Goal: Task Accomplishment & Management: Manage account settings

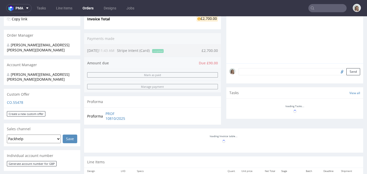
scroll to position [152, 0]
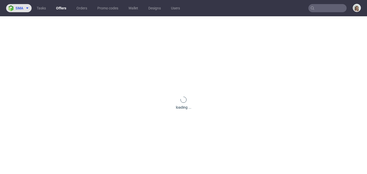
click at [15, 9] on img at bounding box center [11, 8] width 7 height 6
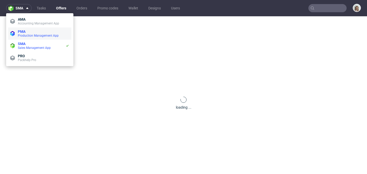
click at [29, 34] on span "Production Management App" at bounding box center [38, 36] width 41 height 4
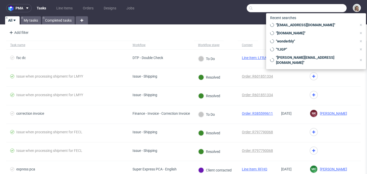
click at [316, 8] on input "text" at bounding box center [296, 8] width 100 height 8
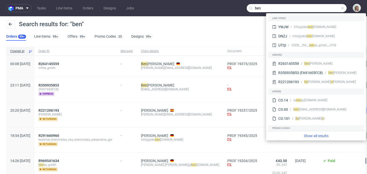
drag, startPoint x: 323, startPoint y: 8, endPoint x: 243, endPoint y: 8, distance: 80.7
click at [246, 8] on input "ben" at bounding box center [296, 8] width 100 height 8
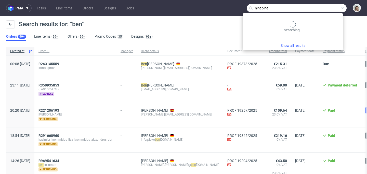
type input "ninepine"
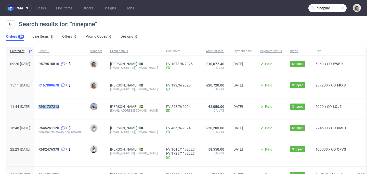
click at [59, 87] on span "R167890678" at bounding box center [48, 85] width 21 height 4
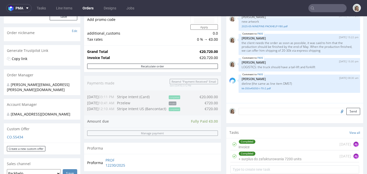
scroll to position [209, 0]
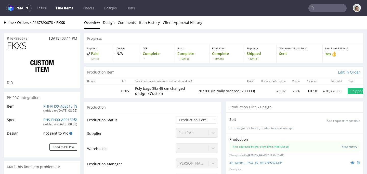
type input "207200"
click at [350, 162] on icon at bounding box center [352, 163] width 4 height 4
drag, startPoint x: 32, startPoint y: 47, endPoint x: 5, endPoint y: 47, distance: 27.0
click at [5, 47] on div "FKXS DID" at bounding box center [42, 65] width 76 height 48
copy span "FKXS"
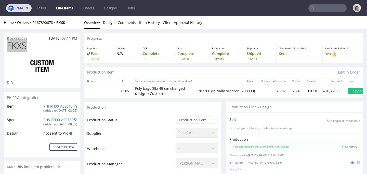
click at [16, 9] on span "pma" at bounding box center [20, 8] width 8 height 4
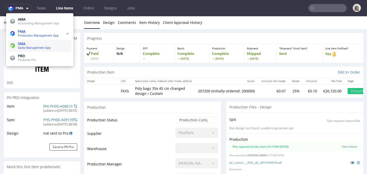
click at [36, 44] on span "SMA" at bounding box center [43, 44] width 51 height 4
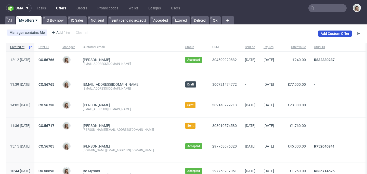
click at [342, 36] on link "Add Custom Offer" at bounding box center [334, 34] width 33 height 6
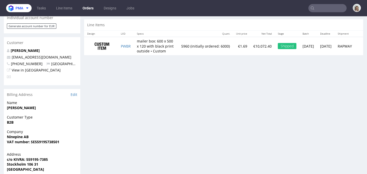
scroll to position [245, 0]
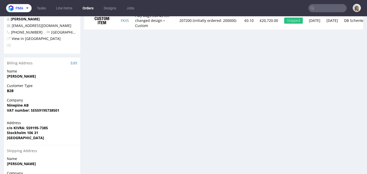
scroll to position [246, 0]
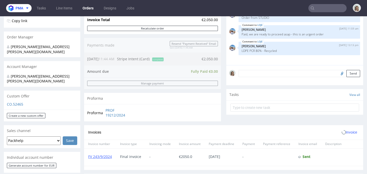
scroll to position [174, 0]
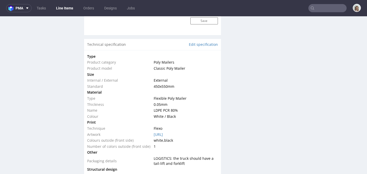
scroll to position [107, 0]
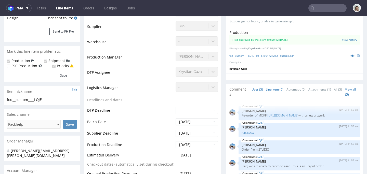
click at [268, 85] on link "Line Item (5)" at bounding box center [274, 89] width 18 height 11
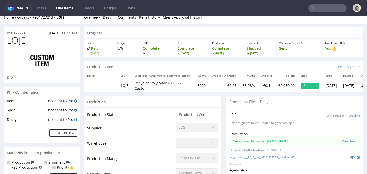
scroll to position [0, 0]
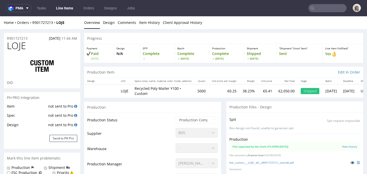
click at [350, 161] on icon at bounding box center [352, 163] width 4 height 4
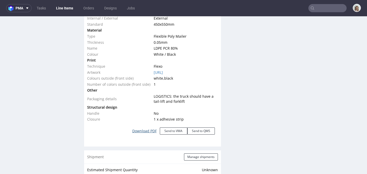
scroll to position [497, 0]
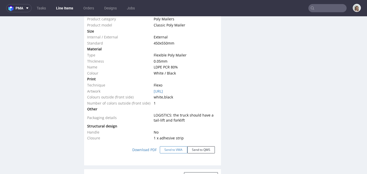
click at [168, 146] on button "Send to VMA" at bounding box center [173, 149] width 27 height 7
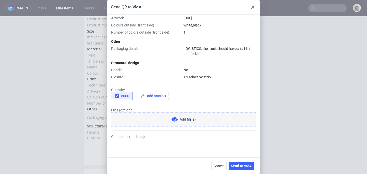
scroll to position [167, 0]
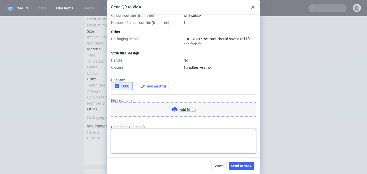
click at [157, 137] on textarea "Comments (optional)" at bounding box center [183, 141] width 145 height 24
paste textarea "FKXS"
type textarea "this time a new design as in FKXS"
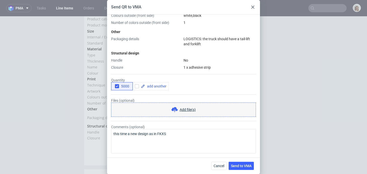
click at [191, 109] on span "Add file(s)" at bounding box center [187, 109] width 16 height 5
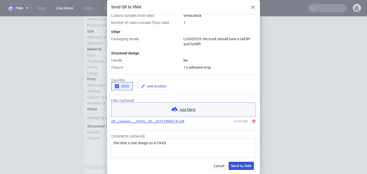
click at [245, 166] on span "Send to VMA" at bounding box center [241, 166] width 21 height 4
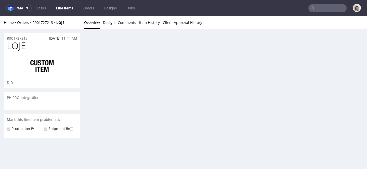
scroll to position [0, 0]
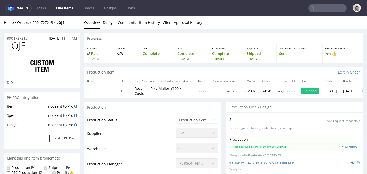
select select "in_progress"
drag, startPoint x: 68, startPoint y: 21, endPoint x: 56, endPoint y: 23, distance: 12.4
click at [56, 23] on div "Home Orders R901727213 LOJE" at bounding box center [42, 22] width 76 height 5
copy strong "LOJE"
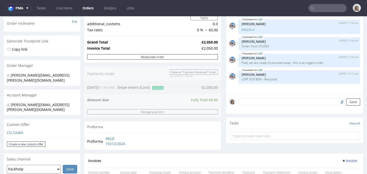
scroll to position [221, 0]
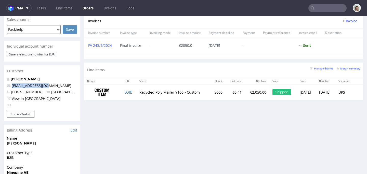
drag, startPoint x: 48, startPoint y: 75, endPoint x: 11, endPoint y: 77, distance: 37.2
click at [11, 83] on p "[EMAIL_ADDRESS][DOMAIN_NAME]" at bounding box center [42, 85] width 70 height 5
copy link "[EMAIL_ADDRESS][DOMAIN_NAME]"
click at [322, 8] on input "text" at bounding box center [327, 8] width 38 height 8
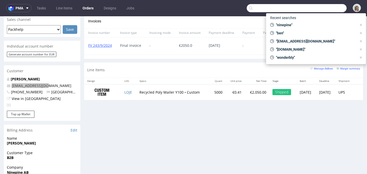
paste input "[EMAIL_ADDRESS][DOMAIN_NAME]"
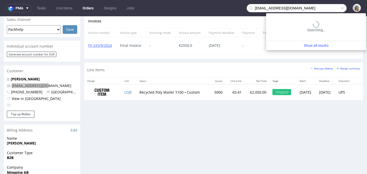
type input "[EMAIL_ADDRESS][DOMAIN_NAME]"
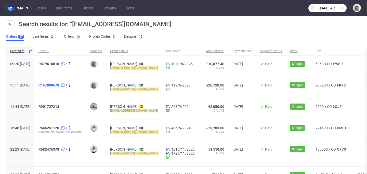
click at [59, 85] on span "R167890678" at bounding box center [48, 85] width 21 height 4
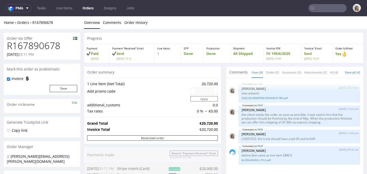
scroll to position [248, 0]
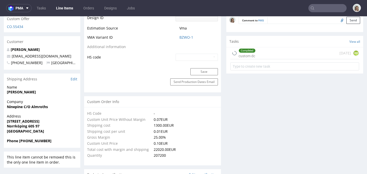
type input "207200"
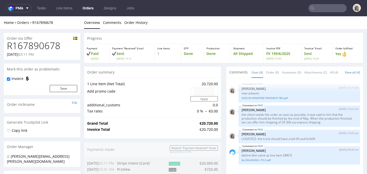
type input "info@nine-pine.com"
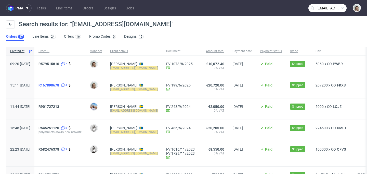
click at [59, 85] on span "R167890678" at bounding box center [48, 85] width 21 height 4
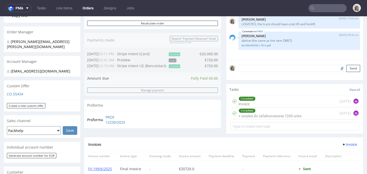
scroll to position [174, 0]
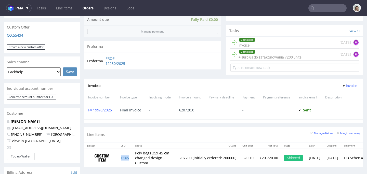
click at [132, 163] on td "FKXS" at bounding box center [125, 158] width 14 height 18
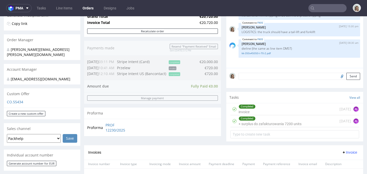
scroll to position [247, 0]
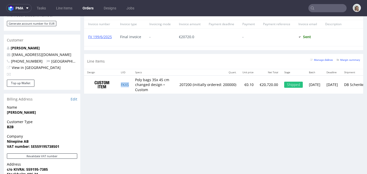
type input "[EMAIL_ADDRESS][DOMAIN_NAME]"
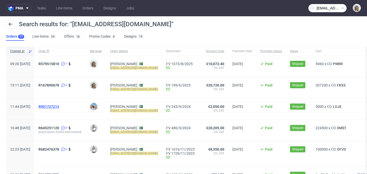
click at [59, 105] on span "R901727213" at bounding box center [48, 107] width 21 height 4
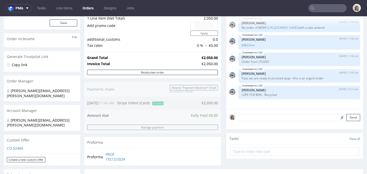
scroll to position [239, 0]
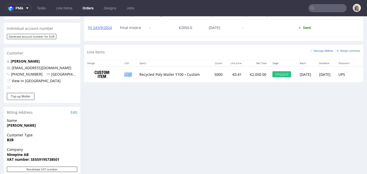
click at [131, 73] on td "LOJE" at bounding box center [128, 74] width 15 height 16
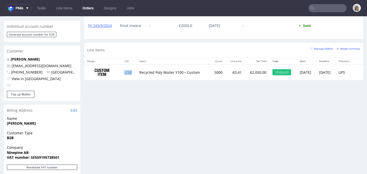
scroll to position [220, 0]
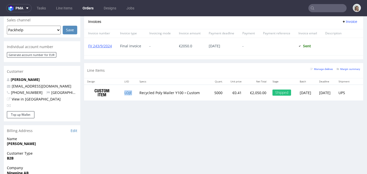
type input "[EMAIL_ADDRESS][DOMAIN_NAME]"
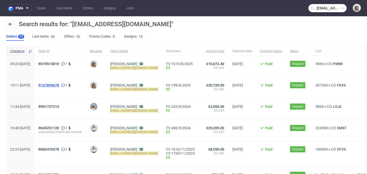
click at [59, 86] on span "R167890678" at bounding box center [48, 85] width 21 height 4
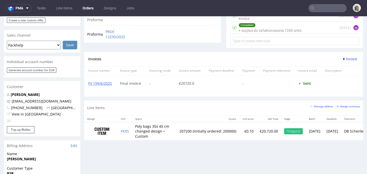
scroll to position [245, 0]
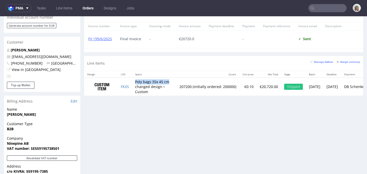
drag, startPoint x: 135, startPoint y: 86, endPoint x: 175, endPoint y: 87, distance: 39.5
click at [175, 87] on td "Poly bags 35x 45 cm changed design • Custom" at bounding box center [154, 87] width 44 height 18
copy td "Poly bags 35x 45 cm"
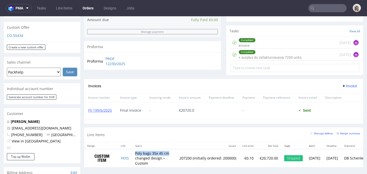
scroll to position [140, 0]
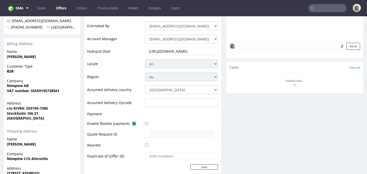
scroll to position [240, 0]
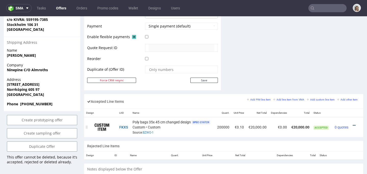
click at [352, 126] on icon at bounding box center [353, 126] width 3 height 4
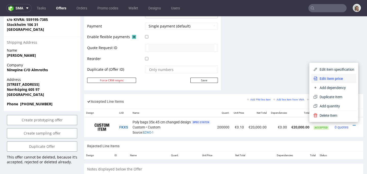
click at [332, 80] on span "Edit item price" at bounding box center [335, 78] width 37 height 5
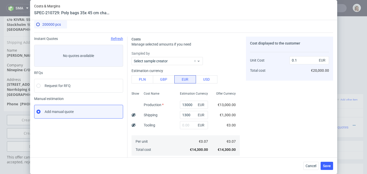
scroll to position [0, 0]
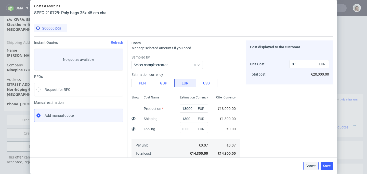
click at [312, 167] on span "Cancel" at bounding box center [310, 166] width 11 height 4
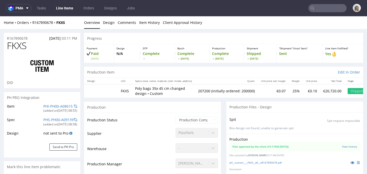
type input "207200"
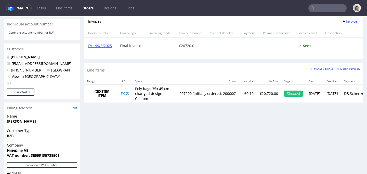
scroll to position [238, 0]
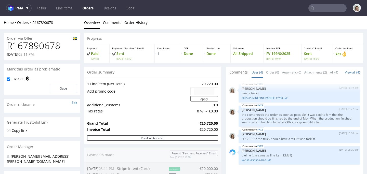
type input "[EMAIL_ADDRESS][DOMAIN_NAME]"
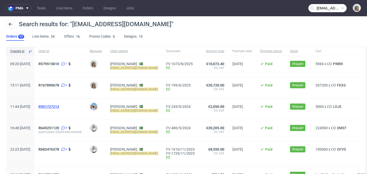
click at [59, 106] on span "R901727213" at bounding box center [48, 107] width 21 height 4
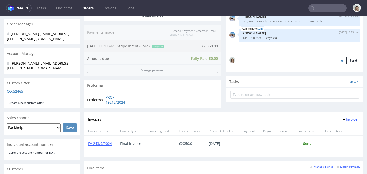
scroll to position [196, 0]
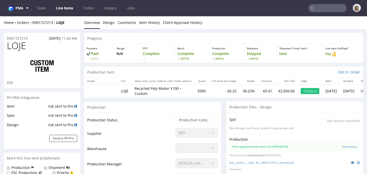
select select "in_progress"
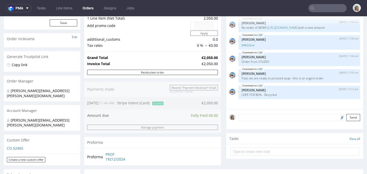
scroll to position [103, 0]
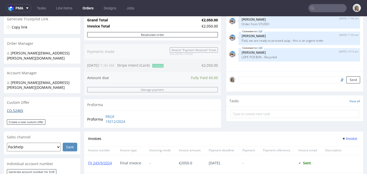
click at [12, 108] on p "CO.52465" at bounding box center [42, 110] width 70 height 5
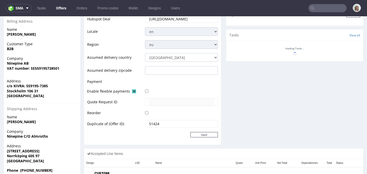
scroll to position [240, 0]
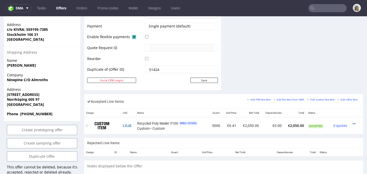
click at [352, 124] on icon at bounding box center [353, 124] width 3 height 4
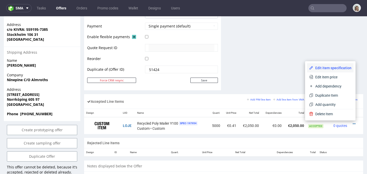
click at [331, 69] on span "Edit item specification" at bounding box center [332, 67] width 38 height 5
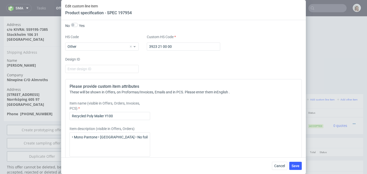
scroll to position [535, 0]
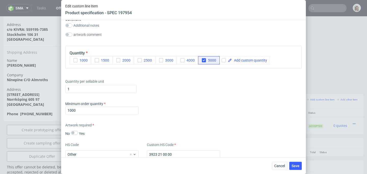
drag, startPoint x: 318, startPoint y: 69, endPoint x: 307, endPoint y: 26, distance: 44.0
click at [318, 69] on div "Edit custom line item Product specification - SPEC 197954 Supplier BDS Technica…" at bounding box center [183, 87] width 367 height 174
click at [280, 165] on span "Cancel" at bounding box center [279, 166] width 11 height 4
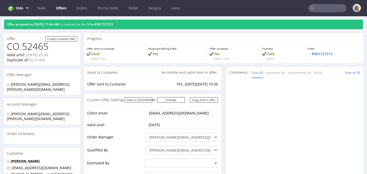
scroll to position [0, 0]
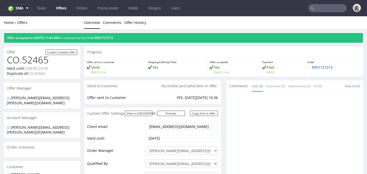
click at [118, 40] on div "Offer accepted on 26.08.2024 11:44 AM It is realised via the Order R901727213" at bounding box center [183, 38] width 358 height 10
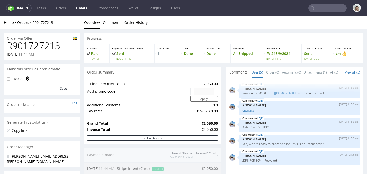
scroll to position [242, 0]
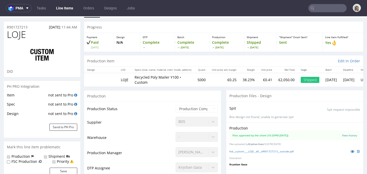
select select "in_progress"
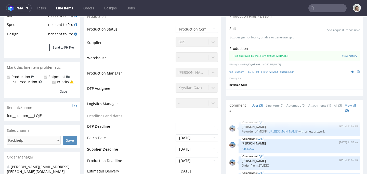
scroll to position [56, 0]
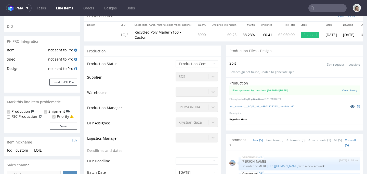
click at [350, 105] on icon at bounding box center [352, 107] width 4 height 4
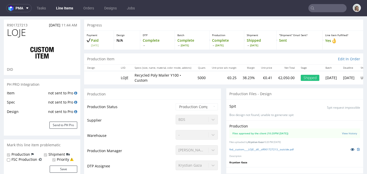
scroll to position [0, 0]
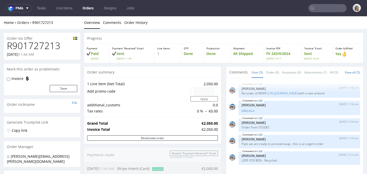
type input "[EMAIL_ADDRESS][DOMAIN_NAME]"
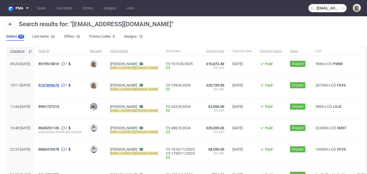
click at [59, 85] on span "R167890678" at bounding box center [48, 85] width 21 height 4
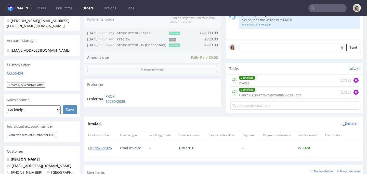
scroll to position [250, 0]
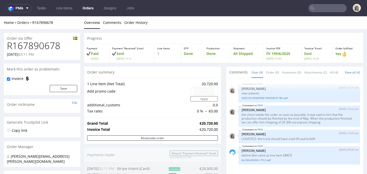
type input "info@nine-pine.com"
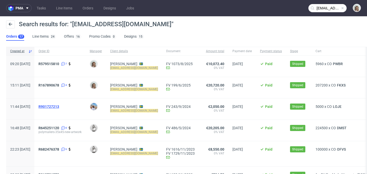
click at [59, 105] on span "R901727213" at bounding box center [48, 107] width 21 height 4
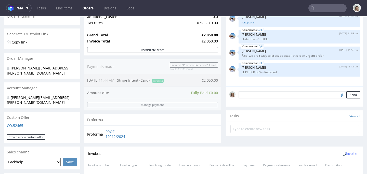
scroll to position [241, 0]
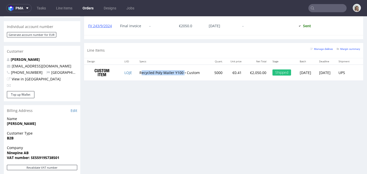
drag, startPoint x: 136, startPoint y: 72, endPoint x: 180, endPoint y: 72, distance: 43.3
click at [180, 72] on td "Recycled Poly Mailer Y100 • Custom" at bounding box center [172, 73] width 73 height 16
copy td "ecycled Poly Mailer Y100"
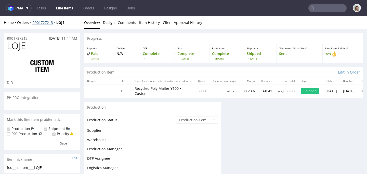
click at [42, 24] on link "R901727213" at bounding box center [44, 22] width 24 height 5
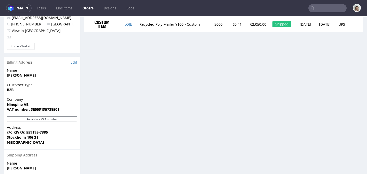
scroll to position [221, 0]
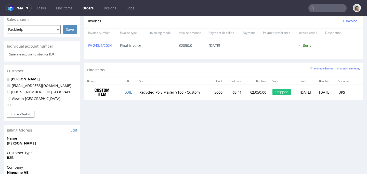
type input "[EMAIL_ADDRESS][DOMAIN_NAME]"
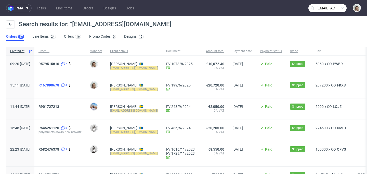
click at [59, 86] on span "R167890678" at bounding box center [48, 85] width 21 height 4
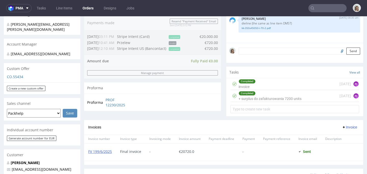
scroll to position [248, 0]
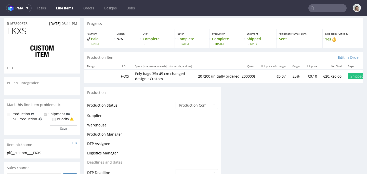
scroll to position [81, 0]
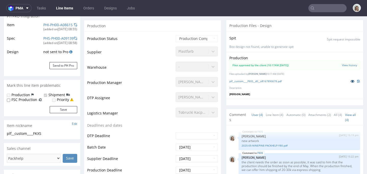
click at [350, 81] on icon at bounding box center [352, 81] width 4 height 4
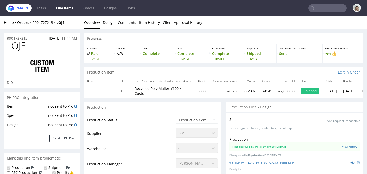
select select "in_progress"
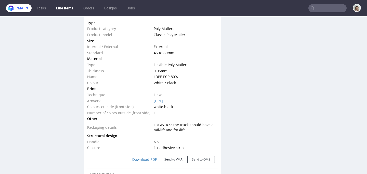
scroll to position [435, 0]
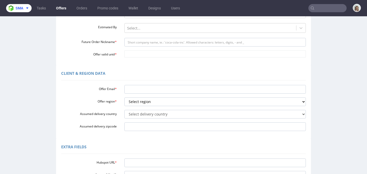
scroll to position [95, 0]
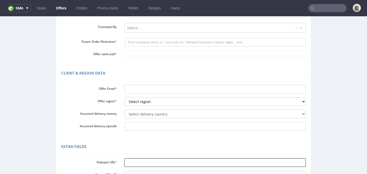
click at [130, 162] on input "Hubspot URL *" at bounding box center [214, 162] width 181 height 9
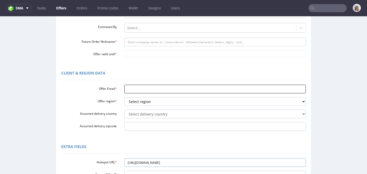
type input "[URL][DOMAIN_NAME]"
click at [128, 88] on input "Offer Email *" at bounding box center [214, 89] width 181 height 9
paste input "[EMAIL_ADDRESS][DOMAIN_NAME]"
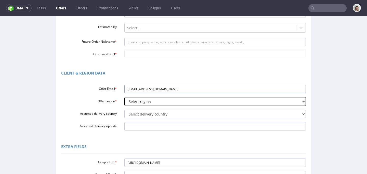
type input "[EMAIL_ADDRESS][DOMAIN_NAME]"
click at [144, 102] on select "Select region eu gb de pl fr it es" at bounding box center [214, 101] width 181 height 9
select select "eu"
click at [124, 97] on select "Select region eu gb de pl fr it es" at bounding box center [214, 101] width 181 height 9
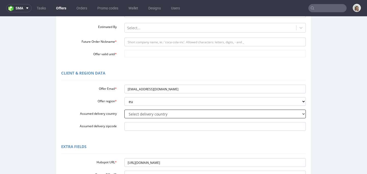
click at [143, 114] on select "Select delivery country [GEOGRAPHIC_DATA] [GEOGRAPHIC_DATA] [GEOGRAPHIC_DATA] […" at bounding box center [214, 114] width 181 height 9
click at [139, 114] on select "Select delivery country [GEOGRAPHIC_DATA] [GEOGRAPHIC_DATA] [GEOGRAPHIC_DATA] […" at bounding box center [214, 114] width 181 height 9
select select "196"
click at [124, 110] on select "Select delivery country [GEOGRAPHIC_DATA] [GEOGRAPHIC_DATA] [GEOGRAPHIC_DATA] […" at bounding box center [214, 114] width 181 height 9
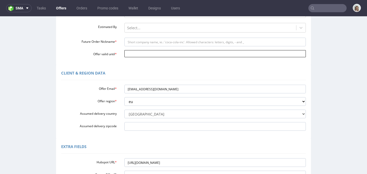
click at [135, 53] on input "Offer valid until *" at bounding box center [214, 53] width 181 height 7
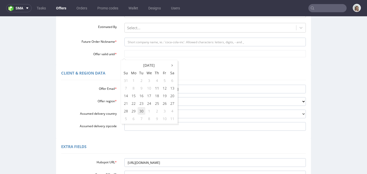
click at [141, 111] on td "30" at bounding box center [141, 111] width 8 height 8
type input "[DATE]"
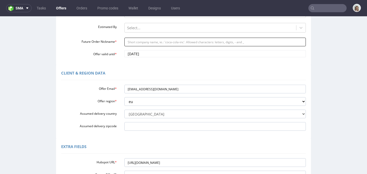
click at [132, 39] on input "Future Order Nickname *" at bounding box center [214, 42] width 181 height 9
paste input "Ninepine_AB_-_New_Deal"
type input "Ninepine_AB_-_New_Deal"
click at [133, 30] on div at bounding box center [210, 28] width 166 height 6
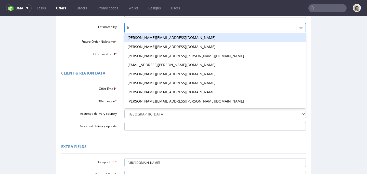
type input "kl"
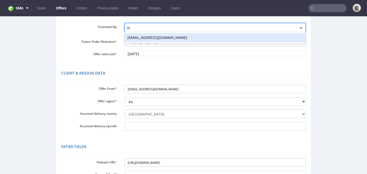
click at [133, 37] on div "[EMAIL_ADDRESS][DOMAIN_NAME]" at bounding box center [214, 37] width 181 height 9
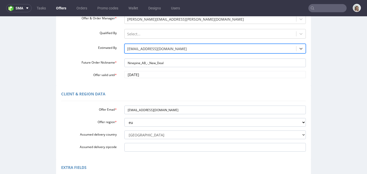
scroll to position [55, 0]
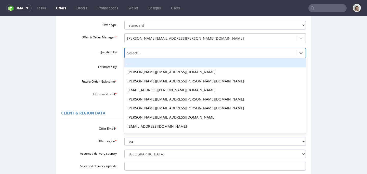
click at [141, 51] on div at bounding box center [210, 53] width 166 height 6
click at [139, 61] on div "-" at bounding box center [214, 62] width 181 height 9
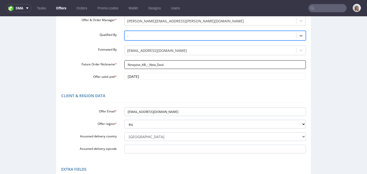
scroll to position [182, 0]
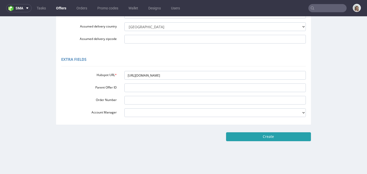
click at [247, 136] on input "Create" at bounding box center [268, 136] width 85 height 9
type input "Please wait..."
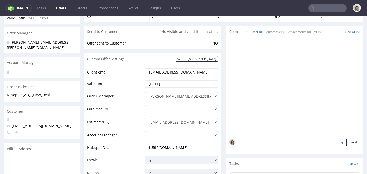
scroll to position [183, 0]
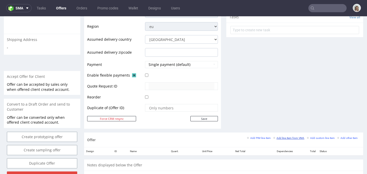
click at [286, 138] on small "Add line item from VMA" at bounding box center [288, 138] width 31 height 3
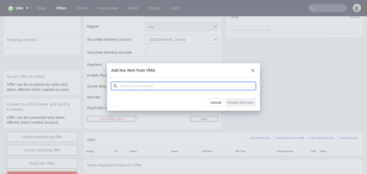
click at [199, 83] on input "text" at bounding box center [183, 86] width 145 height 8
paste input "CBJK"
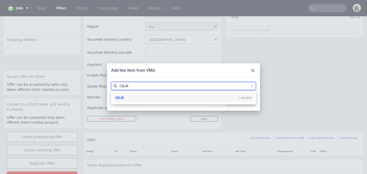
type input "CBJK"
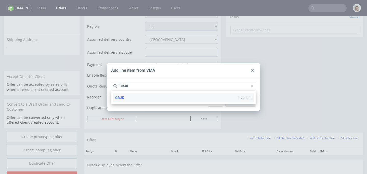
click at [141, 99] on div "CBJK 1 variant" at bounding box center [183, 97] width 141 height 9
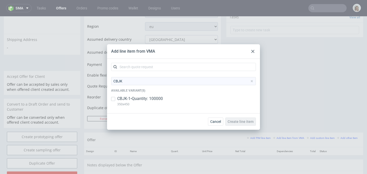
drag, startPoint x: 142, startPoint y: 99, endPoint x: 175, endPoint y: 106, distance: 34.0
click at [142, 99] on p "CBJK-1 • Quantity: 100000" at bounding box center [140, 99] width 46 height 6
checkbox input "true"
click at [249, 121] on span "Create line item" at bounding box center [240, 122] width 26 height 4
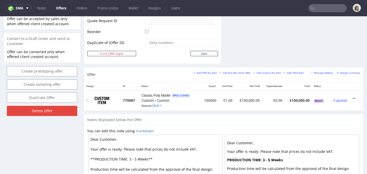
scroll to position [249, 0]
click at [352, 97] on icon at bounding box center [353, 98] width 3 height 4
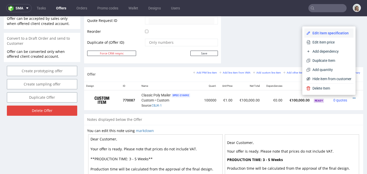
click at [318, 34] on span "Edit item specification" at bounding box center [330, 33] width 41 height 5
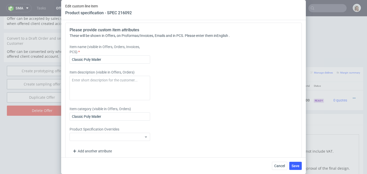
scroll to position [699, 0]
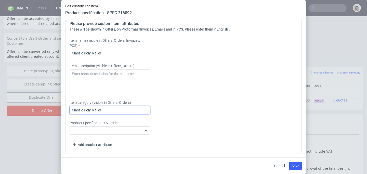
drag, startPoint x: 101, startPoint y: 111, endPoint x: 66, endPoint y: 111, distance: 34.6
click at [66, 111] on div "Please provide custom item attributes These will be shown in Offers, on Proform…" at bounding box center [183, 84] width 236 height 137
paste input "Poly bags 35x 45 cm"
type input "Poly bags 35x 45 cm"
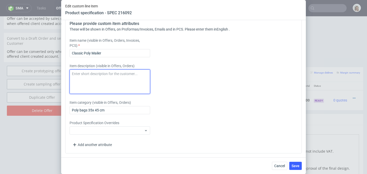
click at [85, 83] on textarea at bounding box center [109, 81] width 80 height 24
paste textarea "Poly bags 35x 45 cm"
type textarea "Poly bags 35x 45 cm"
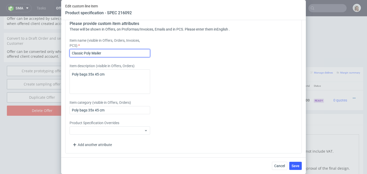
drag, startPoint x: 113, startPoint y: 54, endPoint x: 59, endPoint y: 54, distance: 53.7
click at [59, 54] on div "Edit custom line item Product specification - SPEC 216092 Supplier Plastfarb Te…" at bounding box center [183, 87] width 367 height 174
paste input "Poly bags 35x 45 cm"
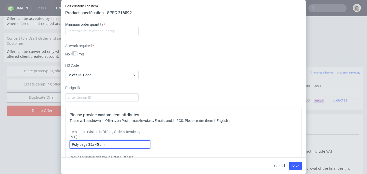
scroll to position [603, 0]
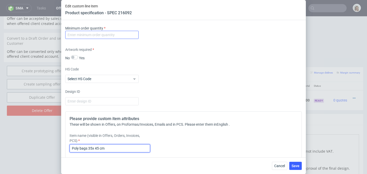
type input "Poly bags 35x 45 cm"
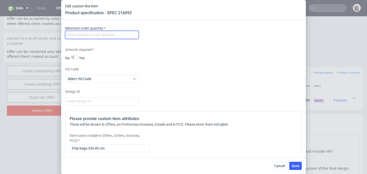
click at [84, 36] on input "number" at bounding box center [101, 35] width 73 height 8
type input "1"
click at [294, 166] on span "Save" at bounding box center [295, 166] width 8 height 4
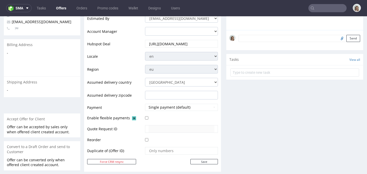
scroll to position [250, 0]
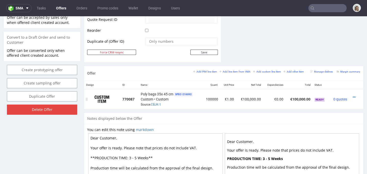
click at [351, 97] on div at bounding box center [354, 97] width 7 height 5
click at [352, 97] on icon at bounding box center [353, 97] width 3 height 4
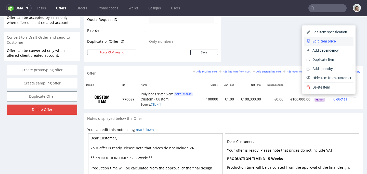
click at [316, 39] on span "Edit item price" at bounding box center [330, 41] width 41 height 5
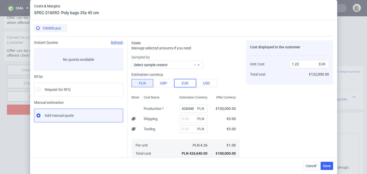
click at [190, 84] on button "EUR" at bounding box center [185, 83] width 22 height 8
type input "5.22"
drag, startPoint x: 187, startPoint y: 109, endPoint x: 166, endPoint y: 109, distance: 21.1
click at [166, 109] on div "Show Cost Name Production Shipping Tooling Per unit Total cost Estimation Curre…" at bounding box center [185, 126] width 108 height 67
paste input "670"
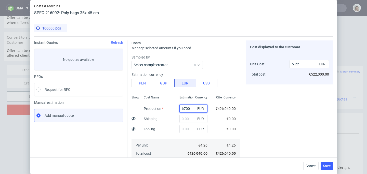
type input "6700"
type input "0.08"
type input "6700"
drag, startPoint x: 239, startPoint y: 113, endPoint x: 246, endPoint y: 115, distance: 7.5
click at [239, 113] on div "Costs Manage selected amounts if you need Sampled by Select sample creator Esti…" at bounding box center [229, 138] width 205 height 205
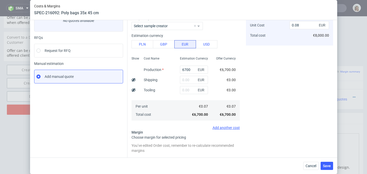
scroll to position [88, 0]
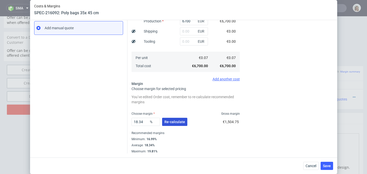
click at [181, 121] on span "Re-calculate" at bounding box center [174, 122] width 21 height 4
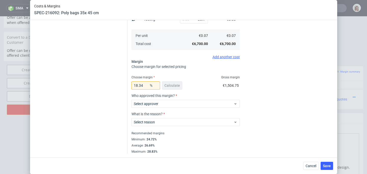
scroll to position [110, 0]
drag, startPoint x: 141, startPoint y: 87, endPoint x: 127, endPoint y: 86, distance: 14.0
click at [127, 86] on div "Costs Manage selected amounts if you need Sampled by Select sample creator Esti…" at bounding box center [229, 39] width 205 height 227
type input "2"
type input "0.07"
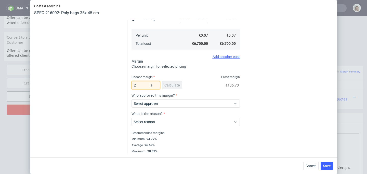
type input "26"
type input "0.09"
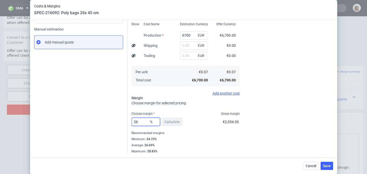
scroll to position [73, 0]
type input "26"
click at [327, 164] on span "Save" at bounding box center [327, 166] width 8 height 4
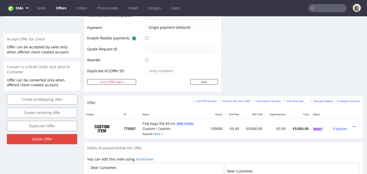
scroll to position [251, 0]
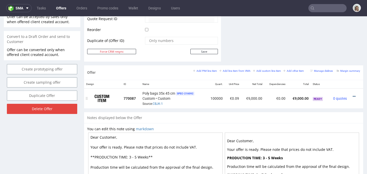
click at [352, 97] on icon at bounding box center [353, 97] width 3 height 4
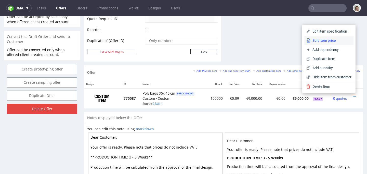
click at [305, 44] on li "Edit item price" at bounding box center [328, 40] width 49 height 9
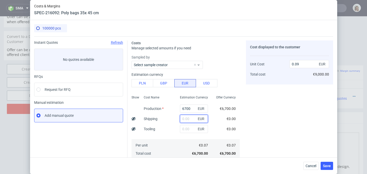
click at [181, 118] on input "text" at bounding box center [194, 119] width 28 height 8
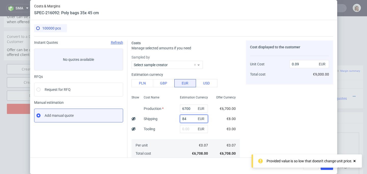
type input "841"
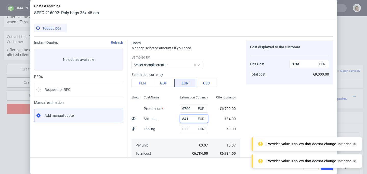
type input "0.1"
type input "841"
click at [293, 103] on div "Cost displayed to the customer Unit Cost Total cost 0.1 EUR €10,000.00" at bounding box center [289, 140] width 87 height 201
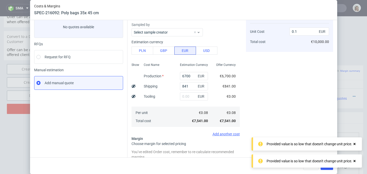
scroll to position [88, 0]
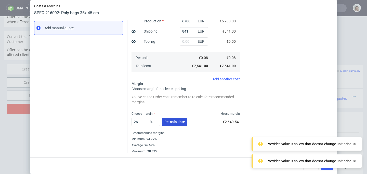
click at [178, 123] on span "Re-calculate" at bounding box center [174, 122] width 21 height 4
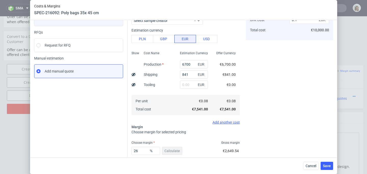
scroll to position [73, 0]
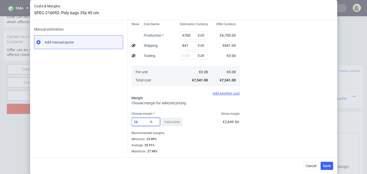
drag, startPoint x: 135, startPoint y: 123, endPoint x: 130, endPoint y: 123, distance: 5.3
click at [131, 123] on input "26" at bounding box center [145, 122] width 29 height 8
type input "32"
type input "0.11"
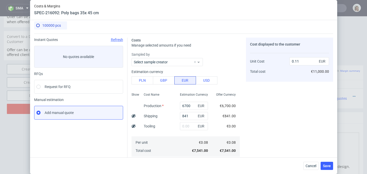
scroll to position [0, 0]
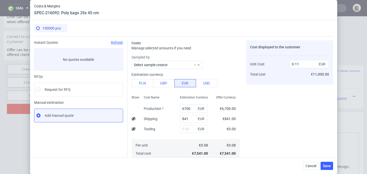
click at [268, 111] on div "Cost displayed to the customer Unit Cost Total cost 0.11 EUR €11,000.00" at bounding box center [289, 133] width 87 height 186
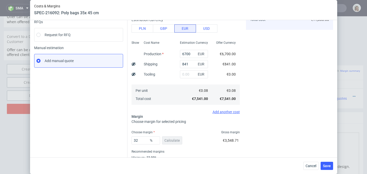
scroll to position [73, 0]
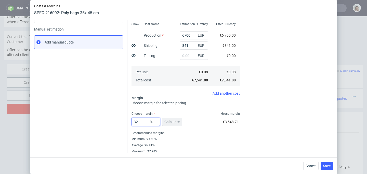
click at [140, 122] on input "32" at bounding box center [145, 122] width 29 height 8
type input "35"
type input "0.12"
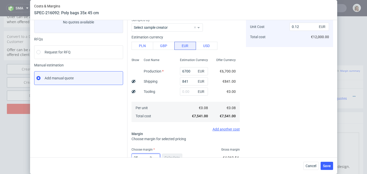
scroll to position [25, 0]
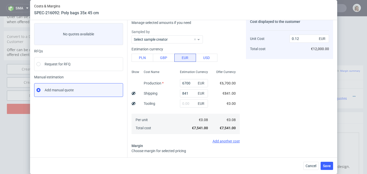
type input "35"
click at [277, 120] on div "Cost displayed to the customer Unit Cost Total cost 0.12 EUR €12,000.00" at bounding box center [289, 108] width 87 height 186
click at [327, 164] on span "Save" at bounding box center [327, 166] width 8 height 4
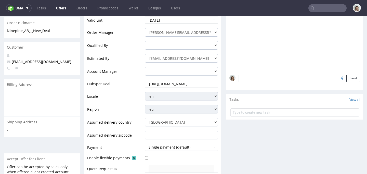
scroll to position [200, 0]
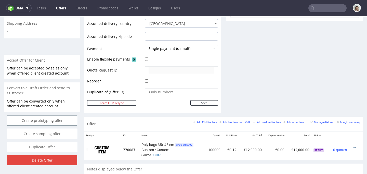
click at [352, 148] on icon at bounding box center [353, 148] width 3 height 4
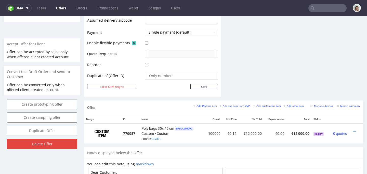
scroll to position [241, 0]
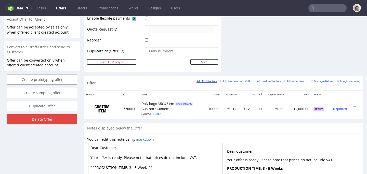
click at [204, 82] on small "Add PIM line item" at bounding box center [205, 81] width 24 height 3
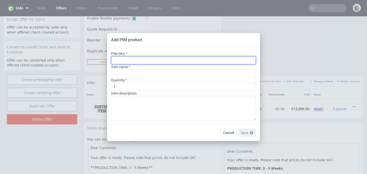
click at [147, 61] on input "text" at bounding box center [183, 60] width 145 height 8
paste input "poly-mailer--recycled-poly-mailer--100--foil-white-black-inside--mono-pantone-t…"
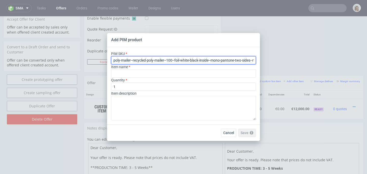
scroll to position [0, 7]
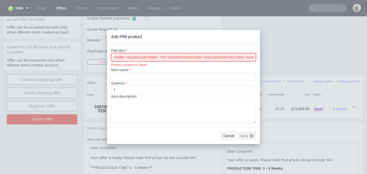
type input "poly-mailer--recycled-poly-mailer--100--foil-white-black-inside--mono-pantone-t…"
click at [229, 137] on span "Cancel" at bounding box center [228, 136] width 11 height 4
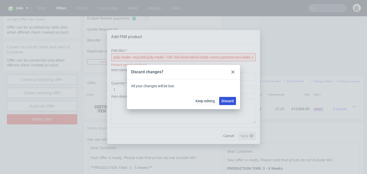
click at [225, 99] on button "Discard" at bounding box center [227, 101] width 17 height 8
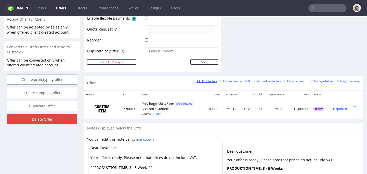
click at [199, 82] on small "Add PIM line item" at bounding box center [205, 81] width 24 height 3
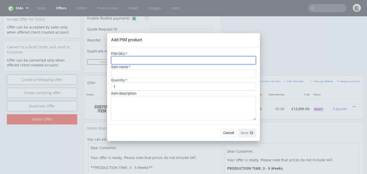
click at [124, 59] on input "text" at bounding box center [183, 60] width 145 height 8
paste input "poly-mailer--recycled-poly-mailer--100--foil-white-black-inside--mono-pantone-t…"
type input "poly-mailer--recycled-poly-mailer--100--foil-white-black-inside--mono-pantone-t…"
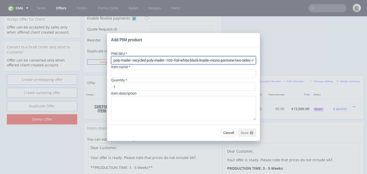
scroll to position [0, 7]
type input "Recycling Versandbeutel"
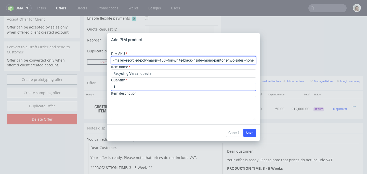
type input "poly-mailer--recycled-poly-mailer--100--foil-white-black-inside--mono-pantone-t…"
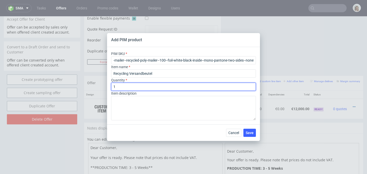
click at [134, 88] on input "1" at bounding box center [183, 87] width 145 height 8
type input "5000"
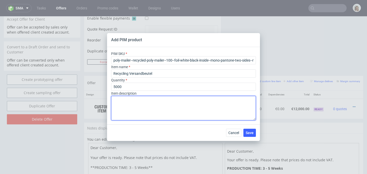
click at [132, 100] on textarea at bounding box center [183, 108] width 145 height 24
paste textarea "ecycled Poly Mailer Y100"
click at [114, 100] on textarea "ecycled Poly Mailer Y100" at bounding box center [183, 108] width 145 height 24
type textarea "Recycled Poly Mailer Y100"
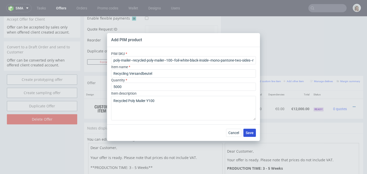
click at [248, 132] on span "Save" at bounding box center [249, 133] width 8 height 4
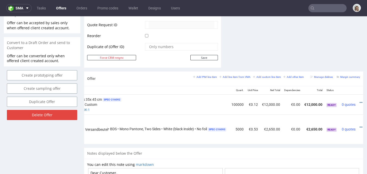
scroll to position [0, 77]
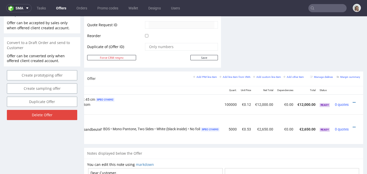
click at [350, 127] on td at bounding box center [356, 130] width 12 height 30
click at [352, 126] on icon at bounding box center [353, 127] width 3 height 4
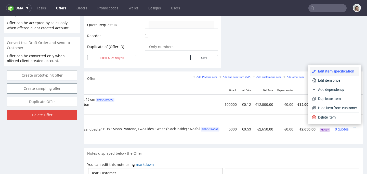
click at [330, 71] on span "Edit item specification" at bounding box center [336, 71] width 41 height 5
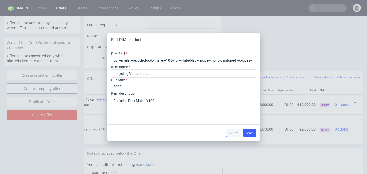
click at [237, 129] on button "Cancel" at bounding box center [233, 133] width 15 height 8
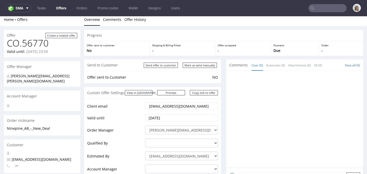
scroll to position [0, 0]
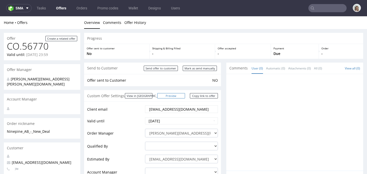
click at [175, 95] on link "Preview" at bounding box center [171, 95] width 28 height 5
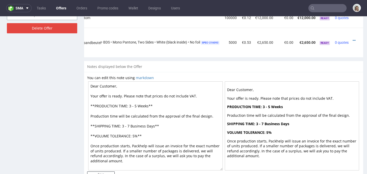
scroll to position [0, 83]
click at [352, 40] on icon at bounding box center [353, 41] width 3 height 4
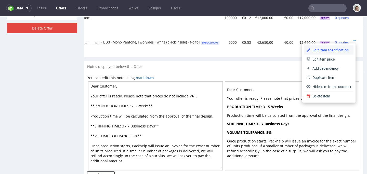
click at [335, 50] on span "Edit item specification" at bounding box center [330, 50] width 41 height 5
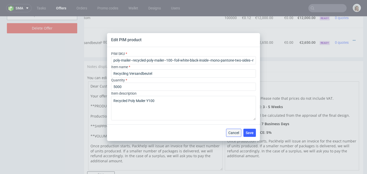
click at [233, 133] on span "Cancel" at bounding box center [233, 133] width 11 height 4
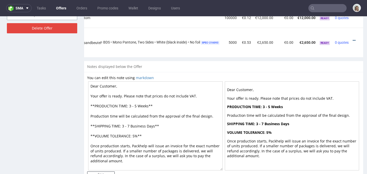
click at [352, 41] on icon at bounding box center [353, 41] width 3 height 4
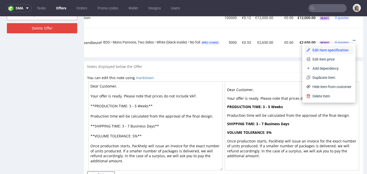
click at [321, 49] on span "Edit item specification" at bounding box center [330, 50] width 41 height 5
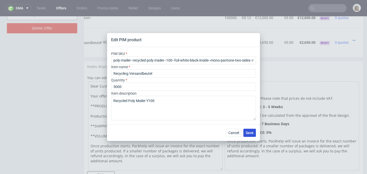
click at [247, 132] on span "Save" at bounding box center [249, 133] width 8 height 4
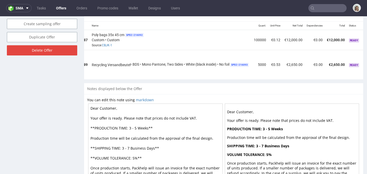
scroll to position [0, 78]
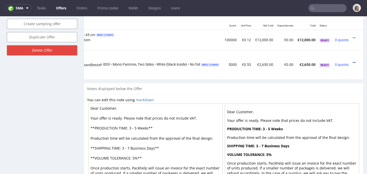
click at [352, 62] on icon at bounding box center [353, 63] width 3 height 4
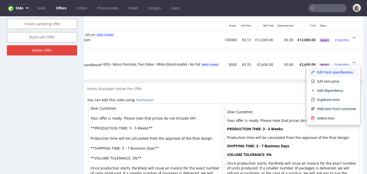
click at [331, 74] on span "Edit item specification" at bounding box center [335, 72] width 41 height 5
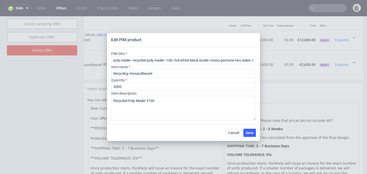
click at [330, 78] on div "Edit PIM product PIM SKU poly-mailer--recycled-poly-mailer--100--foil-white-bla…" at bounding box center [183, 87] width 367 height 174
click at [231, 132] on span "Cancel" at bounding box center [233, 133] width 11 height 4
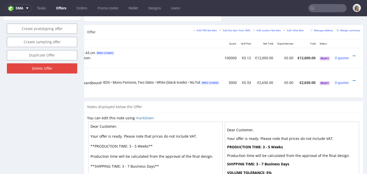
scroll to position [254, 0]
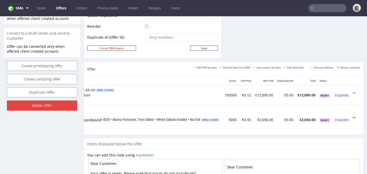
click at [352, 117] on icon at bounding box center [353, 118] width 3 height 4
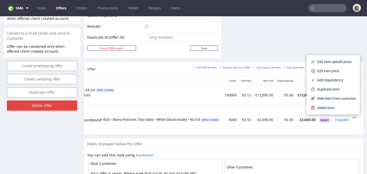
click at [339, 131] on td "0 quotes" at bounding box center [341, 120] width 18 height 30
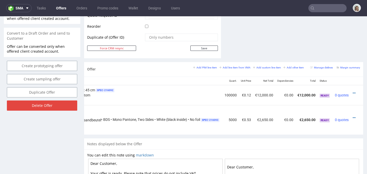
scroll to position [0, 83]
click at [352, 117] on icon at bounding box center [353, 118] width 3 height 4
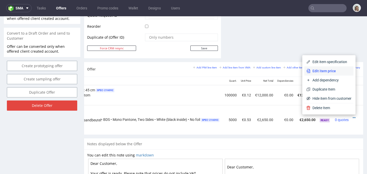
click at [316, 71] on span "Edit item price" at bounding box center [330, 70] width 41 height 5
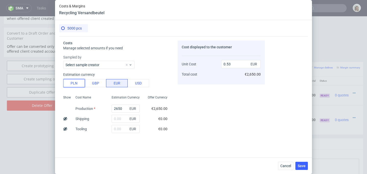
click at [73, 83] on button "PLN" at bounding box center [74, 83] width 22 height 8
type input "0.12"
drag, startPoint x: 121, startPoint y: 108, endPoint x: 103, endPoint y: 107, distance: 17.9
click at [103, 107] on div "Show Cost Name Production Shipping Tooling Per unit Total cost Estimation Curre…" at bounding box center [117, 126] width 108 height 67
type input "5600"
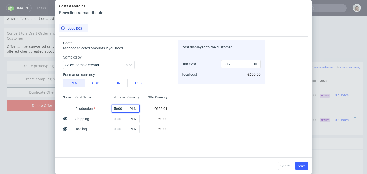
type input "0.26"
type input "5600"
click at [346, 41] on div "Costs & Margins Recycling Versandbeutel 5000 pcs Costs Manage selected amounts …" at bounding box center [183, 87] width 367 height 174
click at [120, 119] on input "text" at bounding box center [125, 119] width 28 height 8
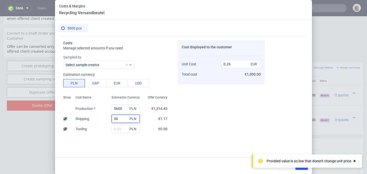
type input "500"
type input "0.28"
type input "500"
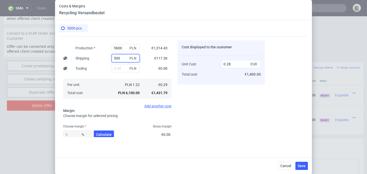
scroll to position [90, 0]
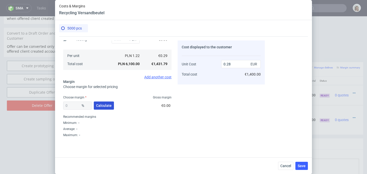
click at [101, 105] on span "Calculate" at bounding box center [104, 106] width 16 height 4
type input "36.97"
type input "0.45"
click at [78, 105] on input "36.97" at bounding box center [77, 106] width 29 height 8
drag, startPoint x: 78, startPoint y: 105, endPoint x: 64, endPoint y: 105, distance: 14.0
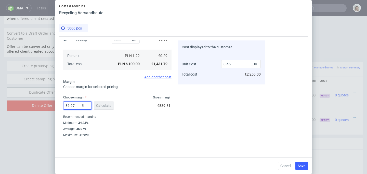
click at [64, 105] on input "36.97" at bounding box center [77, 106] width 29 height 8
type input "42"
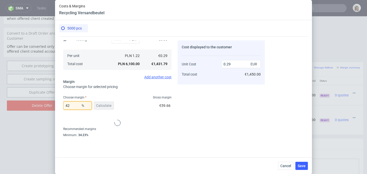
type input "0.49"
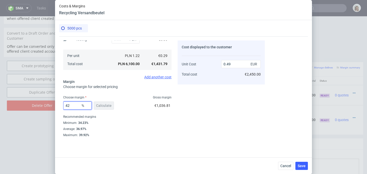
type input "4"
type input "0.29"
type input "45"
type input "0.52"
type input "4"
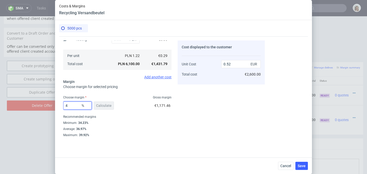
type input "0.29"
type input "46"
type input "0.53"
type input "46"
click at [299, 165] on span "Save" at bounding box center [301, 166] width 8 height 4
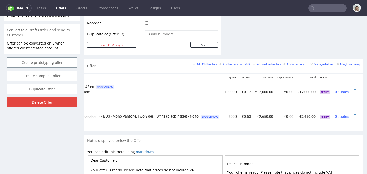
scroll to position [0, 83]
click at [352, 113] on icon at bounding box center [353, 115] width 3 height 4
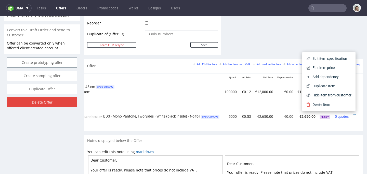
click at [329, 65] on span "Edit item price" at bounding box center [330, 67] width 41 height 5
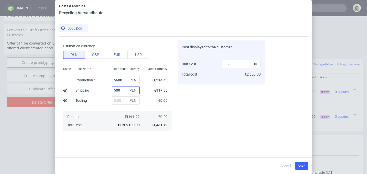
scroll to position [90, 0]
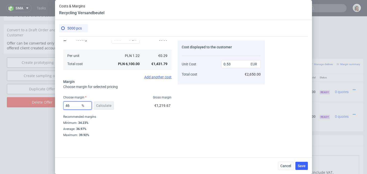
click at [70, 105] on input "46" at bounding box center [77, 106] width 29 height 8
type input "4"
type input "0.29"
type input "42"
type input "0.49"
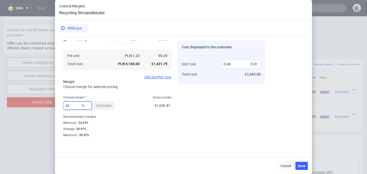
type input "42"
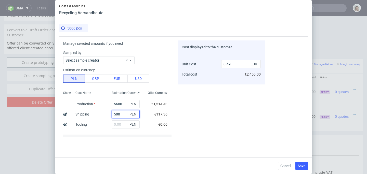
click at [120, 114] on input "500" at bounding box center [125, 114] width 28 height 8
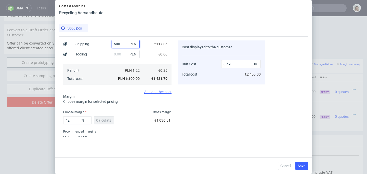
scroll to position [80, 0]
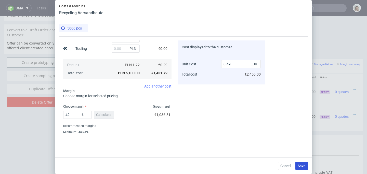
click at [299, 163] on button "Save" at bounding box center [301, 166] width 12 height 8
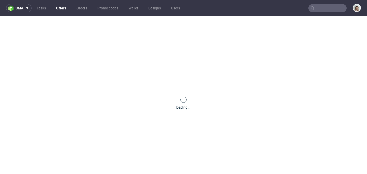
scroll to position [0, 0]
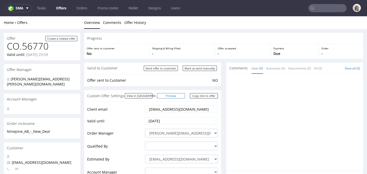
click at [182, 96] on link "Preview" at bounding box center [171, 95] width 28 height 5
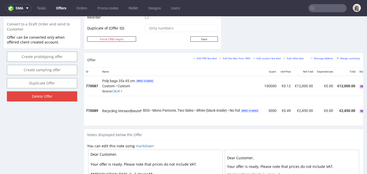
scroll to position [0, 83]
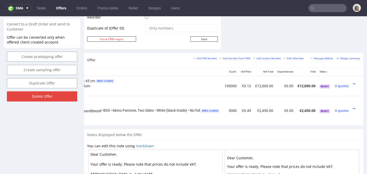
click at [352, 108] on div at bounding box center [354, 108] width 5 height 5
click at [352, 108] on icon at bounding box center [353, 109] width 3 height 4
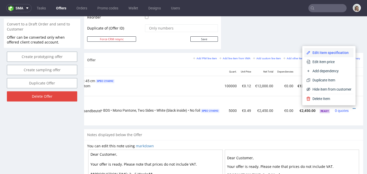
click at [321, 54] on span "Edit item specification" at bounding box center [330, 52] width 41 height 5
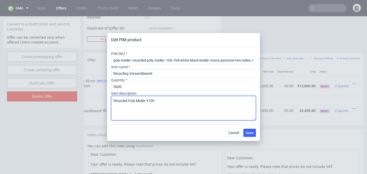
drag, startPoint x: 156, startPoint y: 101, endPoint x: 100, endPoint y: 102, distance: 56.5
click at [100, 102] on div "Edit PIM product PIM SKU poly-mailer--recycled-poly-mailer--100--foil-white-bla…" at bounding box center [183, 87] width 367 height 174
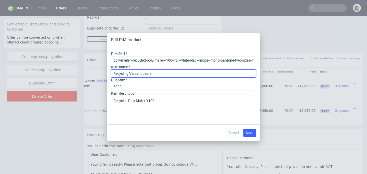
drag, startPoint x: 158, startPoint y: 73, endPoint x: 104, endPoint y: 73, distance: 53.5
click at [104, 73] on div "Edit PIM product PIM SKU poly-mailer--recycled-poly-mailer--100--foil-white-bla…" at bounding box center [183, 87] width 367 height 174
paste input "ed Poly Mailer Y100"
type input "Recycled Poly Mailer Y100"
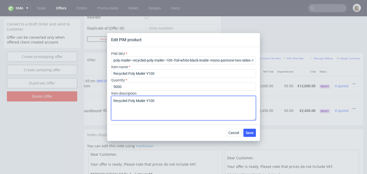
click at [163, 101] on textarea "Recycled Poly Mailer Y100" at bounding box center [183, 108] width 145 height 24
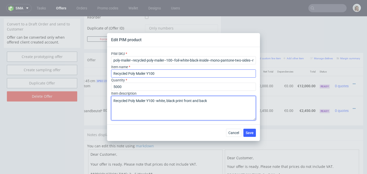
type textarea "Recycled Poly Mailer Y100 -white, black print front and back"
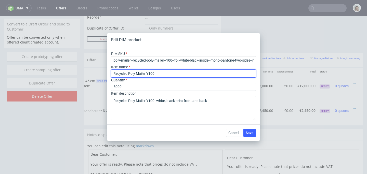
click at [128, 72] on input "Recycled Poly Mailer Y100" at bounding box center [183, 73] width 145 height 8
click at [178, 74] on input "Recycled White Poly Mailer Y100" at bounding box center [183, 73] width 145 height 8
click at [164, 74] on input "Recycled White Poly Mailer Y100 with black print front and back" at bounding box center [183, 73] width 145 height 8
type input "Recycled White Poly Mailer Y100:45x55 with black print front and back"
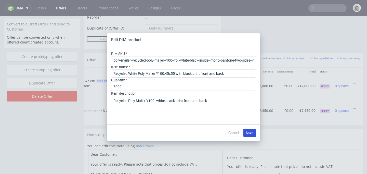
click at [246, 130] on button "Save" at bounding box center [249, 133] width 12 height 8
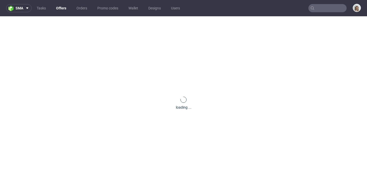
scroll to position [0, 0]
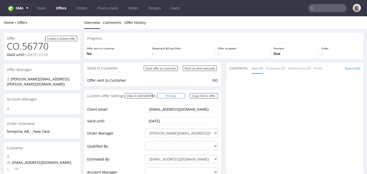
click at [176, 97] on link "Preview" at bounding box center [171, 95] width 28 height 5
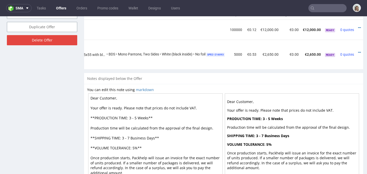
scroll to position [0, 120]
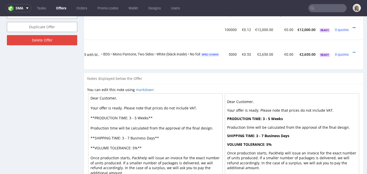
click at [352, 27] on icon at bounding box center [353, 28] width 3 height 4
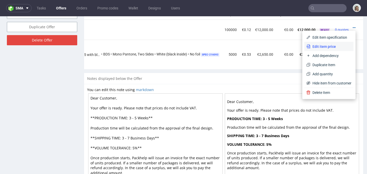
click at [329, 45] on span "Edit item price" at bounding box center [330, 46] width 41 height 5
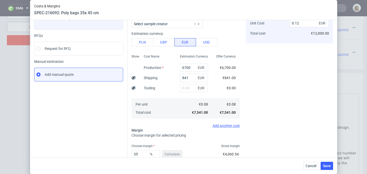
scroll to position [73, 0]
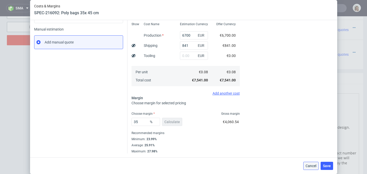
click at [308, 163] on button "Cancel" at bounding box center [310, 166] width 15 height 8
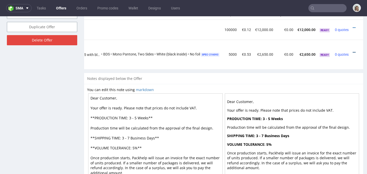
click at [352, 52] on icon at bounding box center [353, 53] width 3 height 4
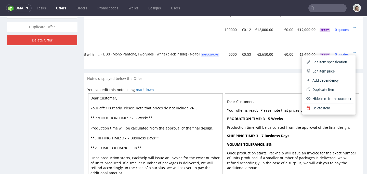
drag, startPoint x: 331, startPoint y: 72, endPoint x: 316, endPoint y: 77, distance: 15.5
click at [331, 72] on span "Edit item price" at bounding box center [330, 71] width 41 height 5
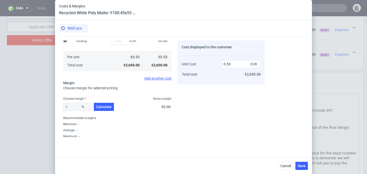
scroll to position [90, 0]
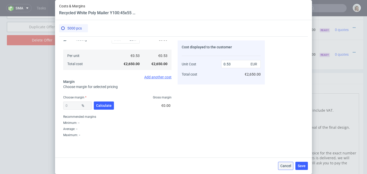
click at [288, 165] on span "Cancel" at bounding box center [285, 166] width 11 height 4
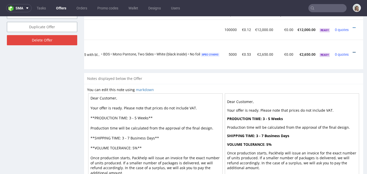
click at [352, 53] on icon at bounding box center [353, 53] width 3 height 4
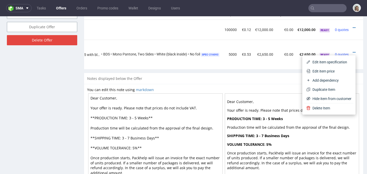
click at [327, 69] on span "Edit item price" at bounding box center [330, 71] width 41 height 5
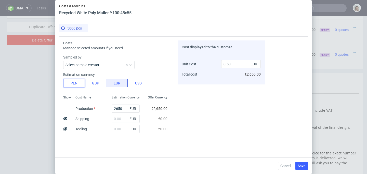
click at [75, 84] on button "PLN" at bounding box center [74, 83] width 22 height 8
type input "0.12"
drag, startPoint x: 119, startPoint y: 109, endPoint x: 103, endPoint y: 106, distance: 15.6
click at [103, 106] on div "Show Cost Name Production Shipping Tooling Per unit Total cost Estimation Curre…" at bounding box center [117, 126] width 108 height 67
click at [114, 119] on input "text" at bounding box center [125, 119] width 28 height 8
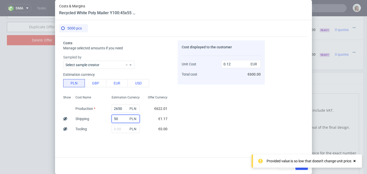
type input "500"
type input "0.14"
type input "500"
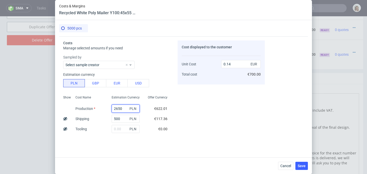
click at [120, 108] on input "2650" at bounding box center [125, 109] width 28 height 8
drag, startPoint x: 120, startPoint y: 108, endPoint x: 108, endPoint y: 108, distance: 12.0
click at [108, 108] on div "2650 PLN" at bounding box center [125, 109] width 36 height 10
type input "56"
type input "0.02"
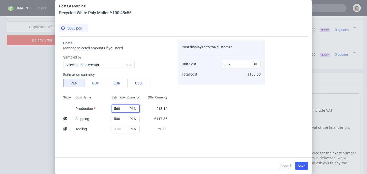
type input "5600"
type input "0.28"
type input "5600"
click at [125, 146] on div "Costs Manage selected amounts if you need Sampled by Select sample creator Esti…" at bounding box center [183, 94] width 248 height 117
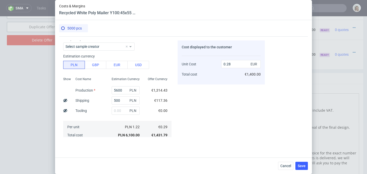
scroll to position [88, 0]
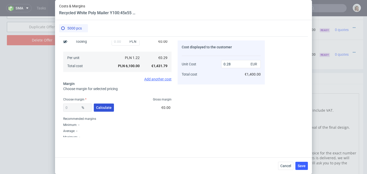
click at [101, 110] on button "Calculate" at bounding box center [104, 108] width 20 height 8
type input "36.97"
type input "0.45"
drag, startPoint x: 75, startPoint y: 108, endPoint x: 65, endPoint y: 107, distance: 9.9
click at [65, 107] on input "36.97" at bounding box center [77, 108] width 29 height 8
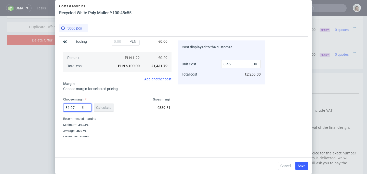
type input "4"
type input "0.29"
type input "42"
type input "0.49"
type input "42"
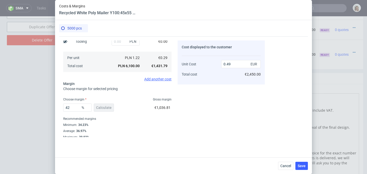
click at [143, 117] on div "Recommended margins" at bounding box center [117, 119] width 108 height 6
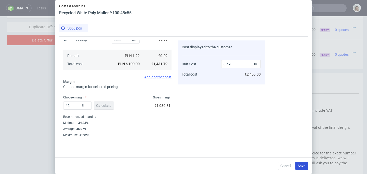
click at [301, 165] on span "Save" at bounding box center [301, 166] width 8 height 4
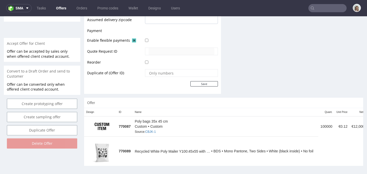
scroll to position [222, 0]
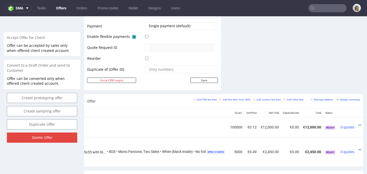
scroll to position [0, 120]
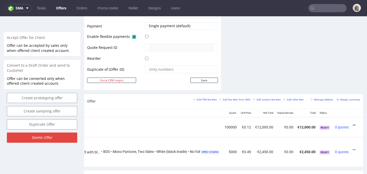
click at [352, 124] on icon at bounding box center [353, 125] width 3 height 4
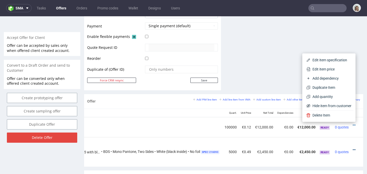
click at [352, 148] on icon at bounding box center [353, 150] width 3 height 4
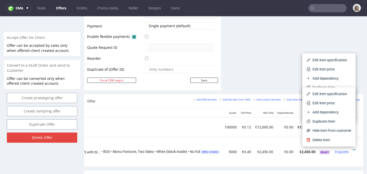
drag, startPoint x: 316, startPoint y: 72, endPoint x: 298, endPoint y: 76, distance: 18.5
click at [316, 72] on li "Edit item price" at bounding box center [328, 69] width 49 height 9
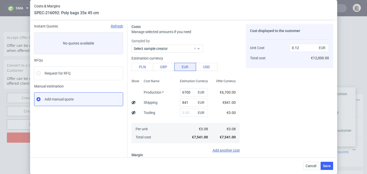
scroll to position [0, 0]
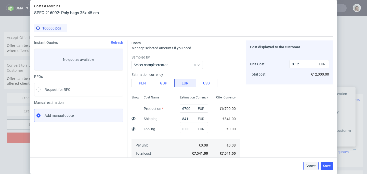
click at [311, 168] on button "Cancel" at bounding box center [310, 166] width 15 height 8
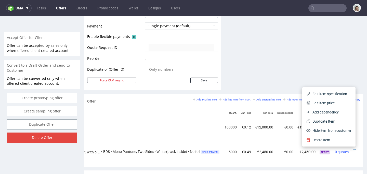
click at [351, 132] on td at bounding box center [356, 127] width 12 height 20
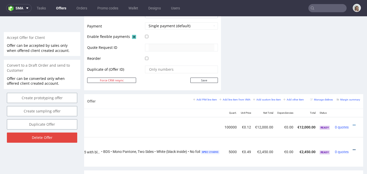
click at [352, 149] on icon at bounding box center [353, 150] width 3 height 4
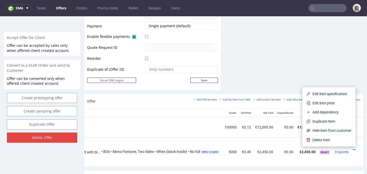
click at [324, 105] on span "Edit item price" at bounding box center [330, 103] width 41 height 5
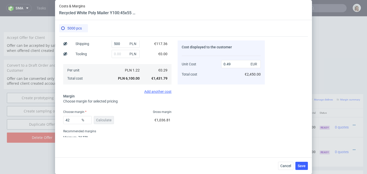
scroll to position [90, 0]
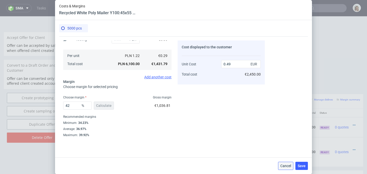
click at [284, 167] on span "Cancel" at bounding box center [285, 166] width 11 height 4
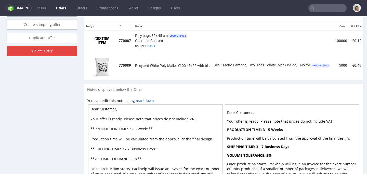
scroll to position [331, 0]
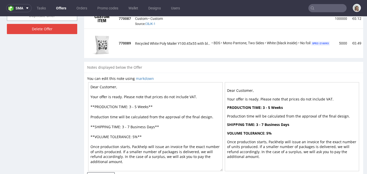
click at [133, 140] on textarea "Dear Customer, Your offer is ready. Please note that prices do not include VAT.…" at bounding box center [155, 126] width 134 height 89
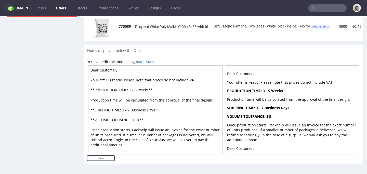
drag, startPoint x: 100, startPoint y: 70, endPoint x: 125, endPoint y: 70, distance: 25.7
click at [125, 70] on textarea "Dear Customer, Your offer is ready. Please note that prices do not include VAT.…" at bounding box center [155, 109] width 134 height 89
type textarea "Dear [PERSON_NAME], Your offer is ready. Please note that prices do not include…"
click at [113, 158] on input "Save" at bounding box center [100, 158] width 27 height 5
type input "In progress..."
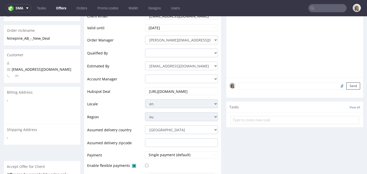
scroll to position [0, 0]
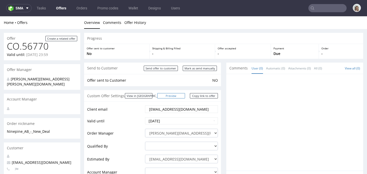
click at [180, 94] on link "Preview" at bounding box center [171, 95] width 28 height 5
click at [200, 69] on input "Mark as send manually" at bounding box center [200, 68] width 34 height 5
type input "In progress..."
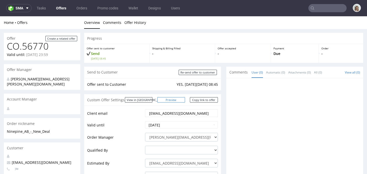
click at [179, 101] on link "Preview" at bounding box center [171, 99] width 28 height 5
click at [206, 99] on link "Copy link to offer" at bounding box center [204, 99] width 28 height 5
click at [206, 101] on link "Copy link to offer" at bounding box center [204, 99] width 28 height 5
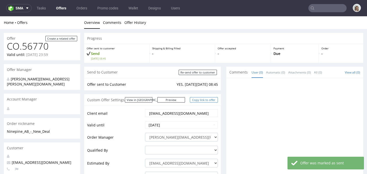
click at [192, 98] on link "Copy link to offer" at bounding box center [204, 99] width 28 height 5
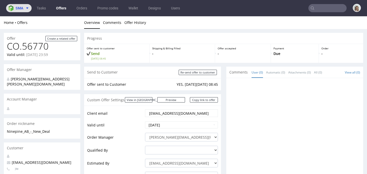
click at [26, 6] on icon at bounding box center [27, 8] width 4 height 4
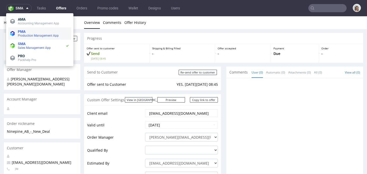
click at [31, 30] on span "PMA" at bounding box center [43, 32] width 51 height 4
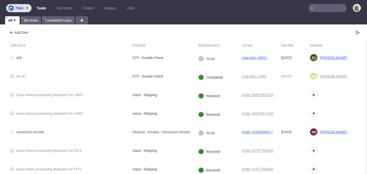
click at [27, 9] on icon at bounding box center [27, 8] width 4 height 4
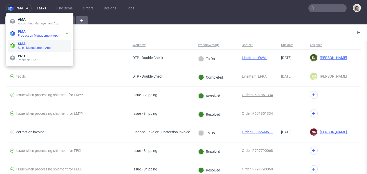
click at [37, 44] on span "SMA" at bounding box center [43, 44] width 51 height 4
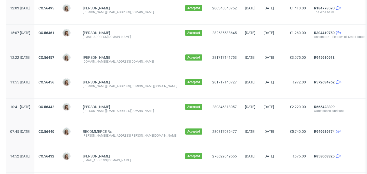
scroll to position [599, 0]
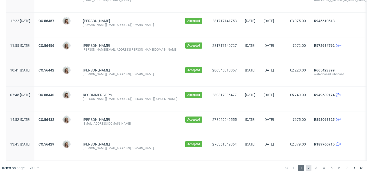
click at [305, 171] on span "2" at bounding box center [308, 168] width 6 height 6
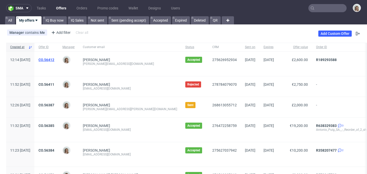
click at [54, 60] on link "CO.56412" at bounding box center [46, 60] width 16 height 4
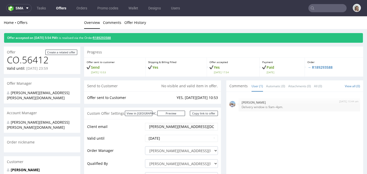
click at [110, 39] on link "R189293588" at bounding box center [102, 38] width 18 height 4
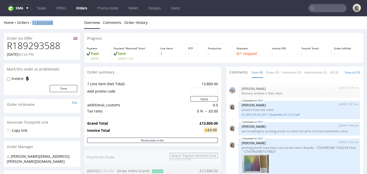
drag, startPoint x: 55, startPoint y: 22, endPoint x: 33, endPoint y: 22, distance: 22.2
click at [33, 22] on div "Home Orders R189293588" at bounding box center [42, 22] width 76 height 5
copy link "R189293588"
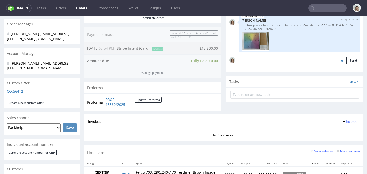
scroll to position [119, 0]
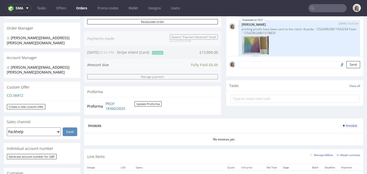
click at [328, 8] on input "text" at bounding box center [327, 8] width 38 height 8
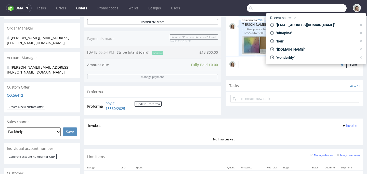
paste input "(R905212867"
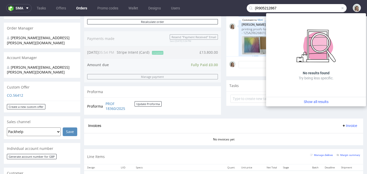
click at [251, 7] on input "(R905212867" at bounding box center [296, 8] width 100 height 8
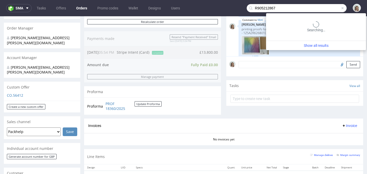
type input "R905212867"
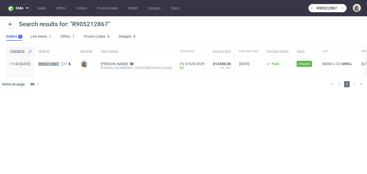
click at [59, 63] on mark "R905212867" at bounding box center [48, 64] width 21 height 4
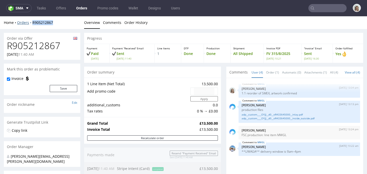
drag, startPoint x: 57, startPoint y: 22, endPoint x: 31, endPoint y: 21, distance: 26.2
click at [31, 21] on div "Home Orders R905212867" at bounding box center [42, 22] width 76 height 5
click at [19, 6] on span "sma" at bounding box center [20, 8] width 8 height 4
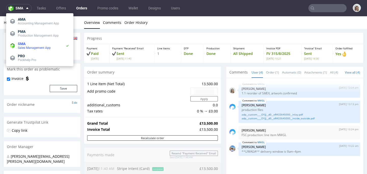
click at [19, 8] on button "sma" at bounding box center [18, 8] width 25 height 8
click at [32, 42] on span "SMA" at bounding box center [42, 44] width 48 height 4
click at [31, 31] on span "PMA" at bounding box center [43, 32] width 51 height 4
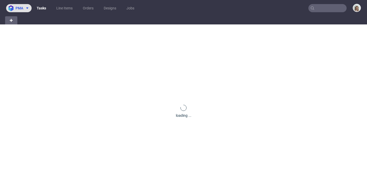
click at [25, 8] on icon at bounding box center [27, 8] width 4 height 4
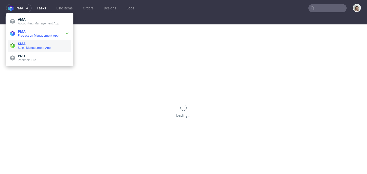
click at [32, 44] on span "SMA" at bounding box center [43, 44] width 51 height 4
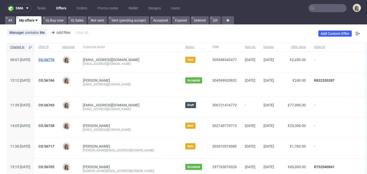
click at [54, 60] on link "CO.56770" at bounding box center [46, 60] width 16 height 4
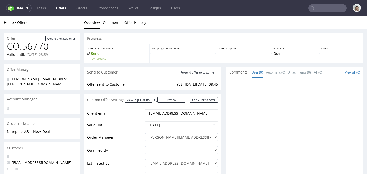
drag, startPoint x: 181, startPoint y: 114, endPoint x: 126, endPoint y: 113, distance: 54.7
click at [126, 113] on tr "Client email [EMAIL_ADDRESS][DOMAIN_NAME]" at bounding box center [152, 115] width 131 height 12
paste input "info@nine-"
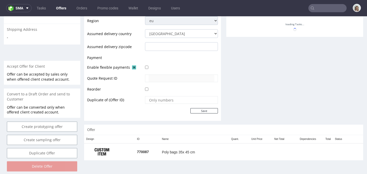
scroll to position [195, 0]
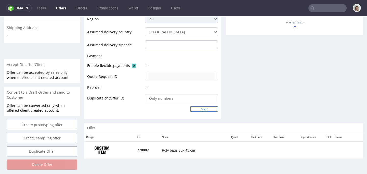
type input "[EMAIL_ADDRESS][DOMAIN_NAME]"
click at [199, 109] on input "Save" at bounding box center [203, 108] width 27 height 5
click at [202, 109] on input "Save" at bounding box center [203, 108] width 27 height 5
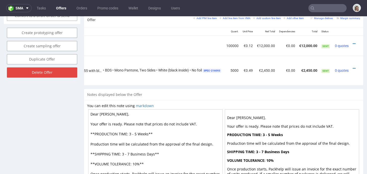
scroll to position [278, 0]
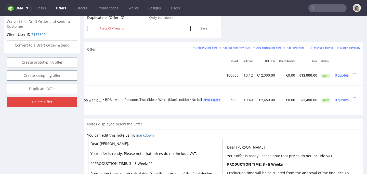
click at [352, 73] on icon at bounding box center [353, 74] width 3 height 4
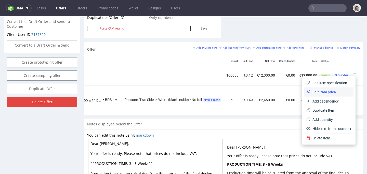
click at [319, 89] on li "Edit item price" at bounding box center [328, 92] width 49 height 9
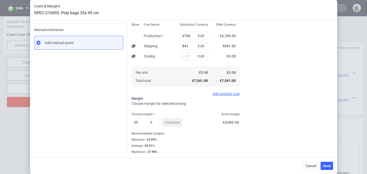
scroll to position [73, 0]
click at [144, 124] on input "35" at bounding box center [145, 122] width 29 height 8
type input "3"
type input "0.08"
type input "34"
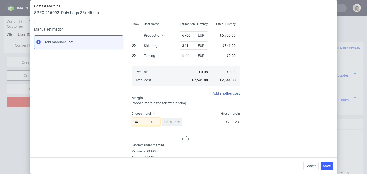
type input "0.12"
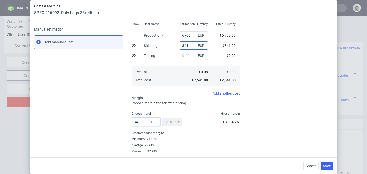
type input "3"
type input "0.08"
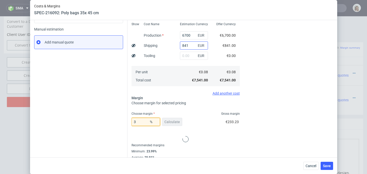
type input "33"
type input "0.11"
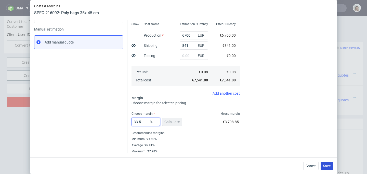
type input "33.5"
click at [329, 163] on button "Save" at bounding box center [326, 166] width 12 height 8
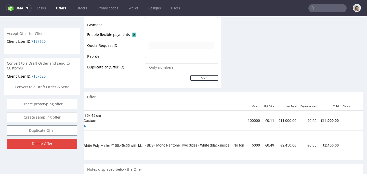
scroll to position [0, 77]
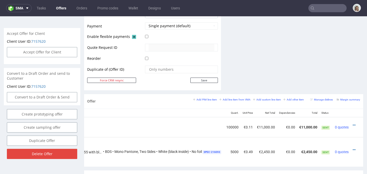
click at [350, 124] on td at bounding box center [356, 127] width 12 height 20
click at [352, 124] on icon at bounding box center [353, 125] width 3 height 4
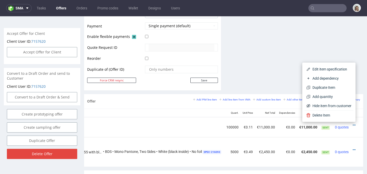
click at [335, 79] on span "Add dependency" at bounding box center [330, 78] width 41 height 5
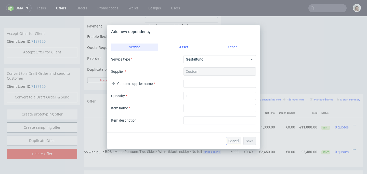
click at [234, 142] on span "Cancel" at bounding box center [233, 141] width 11 height 4
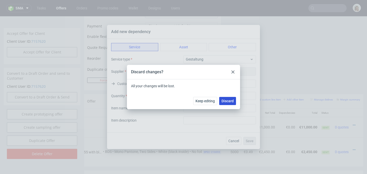
click at [233, 104] on button "Discard" at bounding box center [227, 101] width 17 height 8
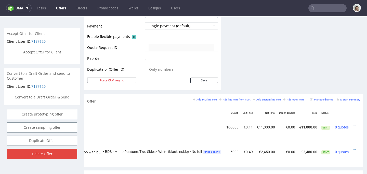
click at [352, 124] on icon at bounding box center [353, 125] width 3 height 4
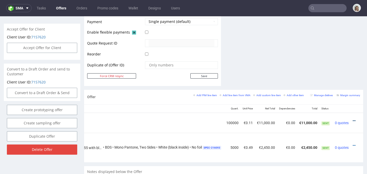
click at [352, 120] on icon at bounding box center [353, 121] width 3 height 4
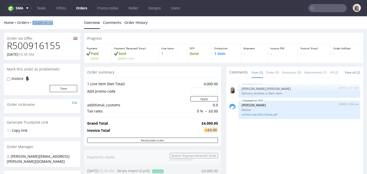
drag, startPoint x: 60, startPoint y: 22, endPoint x: 33, endPoint y: 21, distance: 26.7
click at [33, 21] on div "Home Orders R500916155" at bounding box center [42, 22] width 76 height 5
click at [59, 27] on div "Home Orders R500916155 Overview Comments Order History" at bounding box center [183, 22] width 367 height 13
drag, startPoint x: 54, startPoint y: 21, endPoint x: 31, endPoint y: 22, distance: 22.9
click at [31, 22] on div "Home Orders R500916155" at bounding box center [42, 22] width 76 height 5
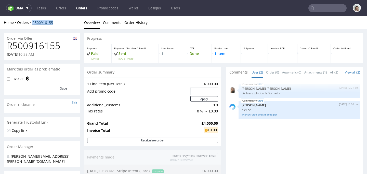
copy link "R500916155"
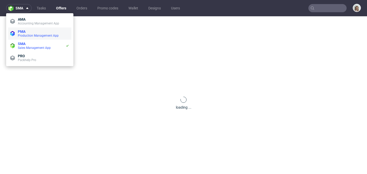
click at [28, 32] on span "PMA" at bounding box center [43, 32] width 51 height 4
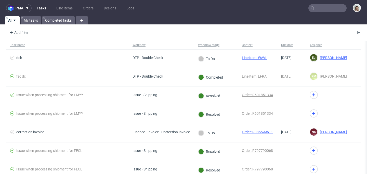
click at [322, 9] on input "text" at bounding box center [327, 8] width 38 height 8
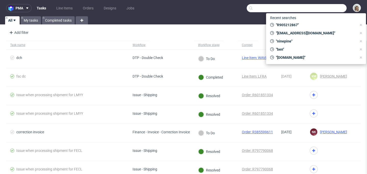
paste input "info@nine-pine.com"
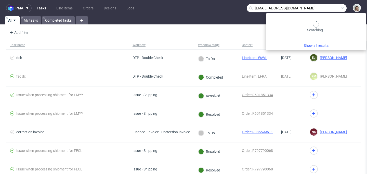
type input "info@nine-pine.com"
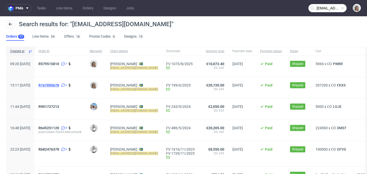
click at [59, 85] on span "R167890678" at bounding box center [48, 85] width 21 height 4
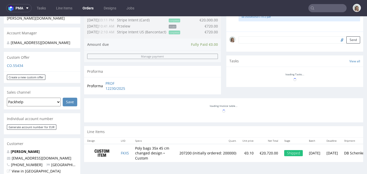
scroll to position [154, 0]
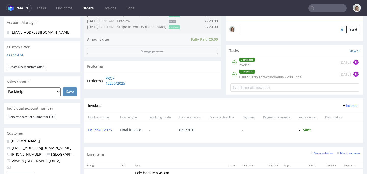
type input "info@nine-pine.com"
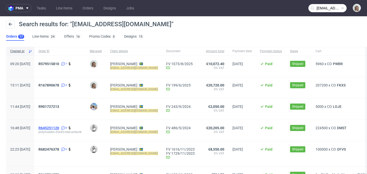
click at [59, 128] on span "R645251120" at bounding box center [48, 128] width 21 height 4
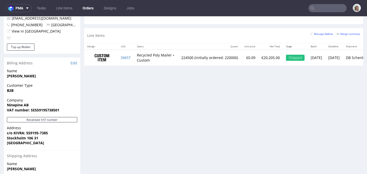
scroll to position [292, 0]
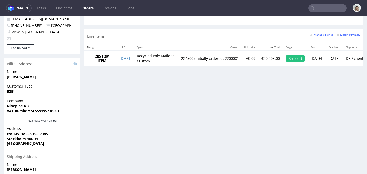
type input "info@nine-pine.com"
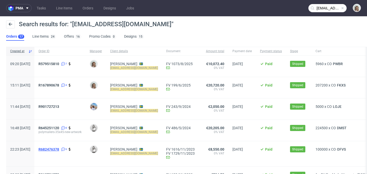
click at [59, 150] on span "R682476378" at bounding box center [48, 149] width 21 height 4
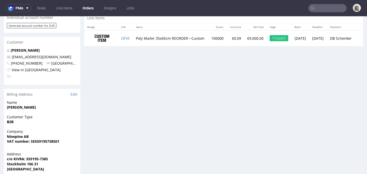
scroll to position [109, 0]
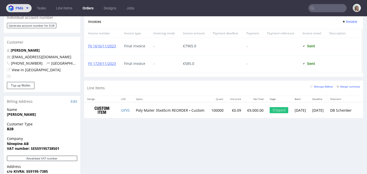
drag, startPoint x: 21, startPoint y: 8, endPoint x: 22, endPoint y: 10, distance: 2.6
click at [21, 8] on span "pma" at bounding box center [20, 8] width 8 height 4
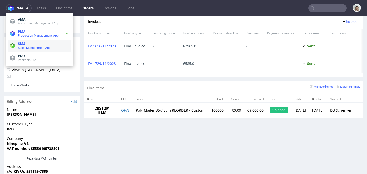
click at [29, 45] on span "SMA" at bounding box center [43, 44] width 51 height 4
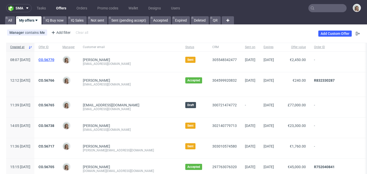
click at [54, 61] on link "CO.56770" at bounding box center [46, 60] width 16 height 4
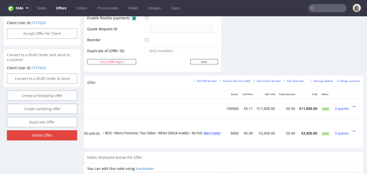
scroll to position [0, 118]
click at [352, 107] on icon at bounding box center [353, 107] width 3 height 4
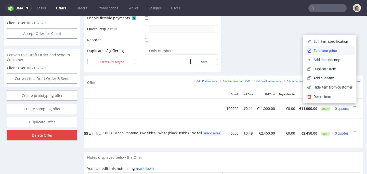
click at [324, 54] on li "Edit item price" at bounding box center [329, 50] width 49 height 9
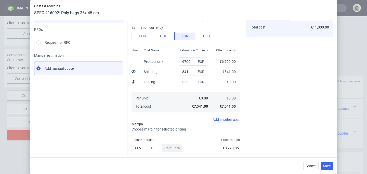
scroll to position [73, 0]
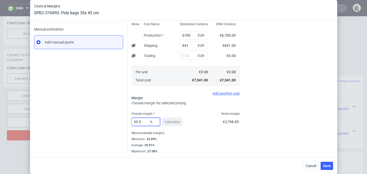
drag, startPoint x: 137, startPoint y: 122, endPoint x: 135, endPoint y: 121, distance: 3.0
click at [135, 121] on input "33.5" at bounding box center [145, 122] width 29 height 8
type input "334"
type input "-0.03"
type input "34"
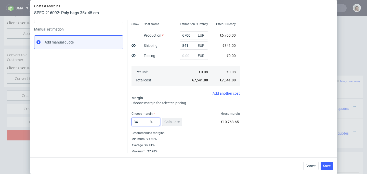
type input "0.12"
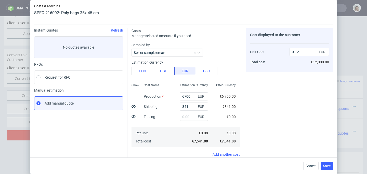
scroll to position [0, 0]
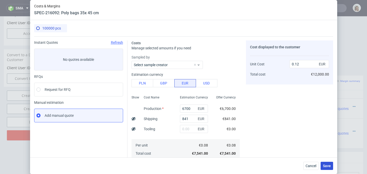
type input "34"
click at [325, 163] on button "Save" at bounding box center [326, 166] width 12 height 8
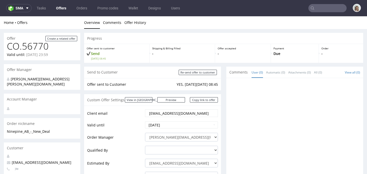
drag, startPoint x: 188, startPoint y: 115, endPoint x: 136, endPoint y: 111, distance: 52.8
click at [136, 111] on tr "Client email info@nine-pine.com" at bounding box center [152, 115] width 131 height 12
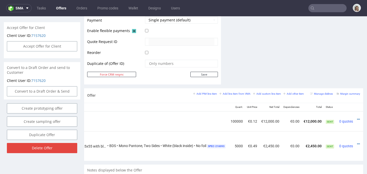
scroll to position [0, 119]
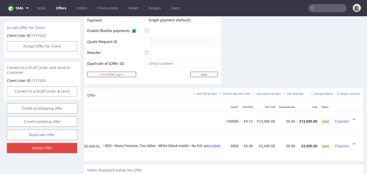
click at [350, 119] on td at bounding box center [356, 121] width 12 height 20
click at [352, 118] on div at bounding box center [354, 119] width 5 height 5
click at [352, 119] on icon at bounding box center [353, 120] width 3 height 4
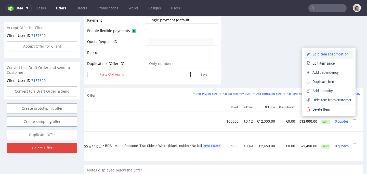
click at [318, 53] on span "Edit item specification" at bounding box center [330, 54] width 41 height 5
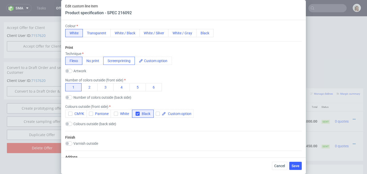
scroll to position [273, 0]
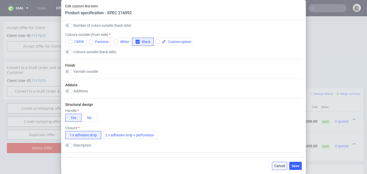
click at [280, 166] on span "Cancel" at bounding box center [279, 166] width 11 height 4
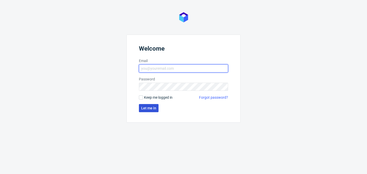
type input "[PERSON_NAME][EMAIL_ADDRESS][PERSON_NAME][DOMAIN_NAME]"
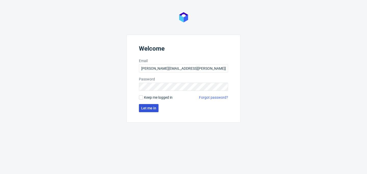
click at [147, 104] on button "Let me in" at bounding box center [149, 108] width 20 height 8
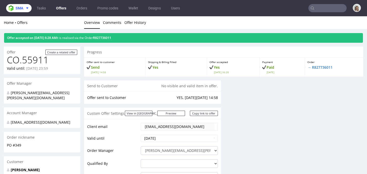
drag, startPoint x: 23, startPoint y: 7, endPoint x: 34, endPoint y: 13, distance: 12.5
click at [23, 6] on span at bounding box center [26, 8] width 6 height 4
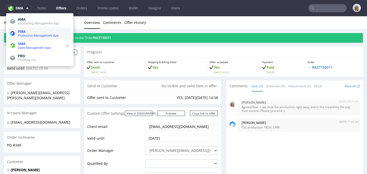
click at [41, 31] on span "PMA" at bounding box center [43, 32] width 51 height 4
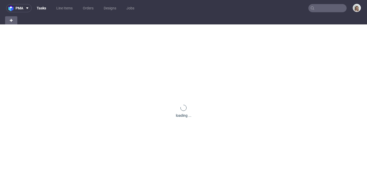
click at [322, 7] on input "text" at bounding box center [327, 8] width 38 height 8
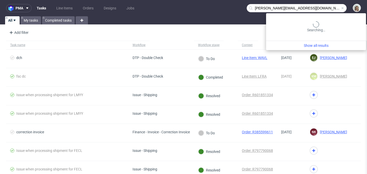
type input "[PERSON_NAME][EMAIL_ADDRESS][DOMAIN_NAME]"
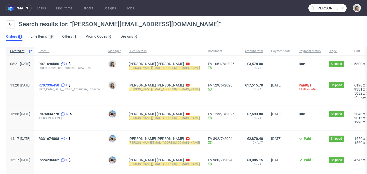
click at [59, 85] on span "R707336450" at bounding box center [48, 85] width 21 height 4
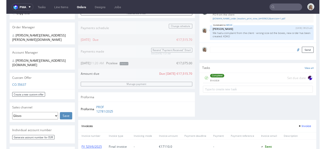
scroll to position [178, 0]
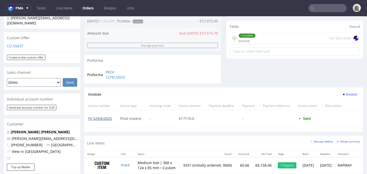
click at [99, 119] on link "FV 529/6/2025" at bounding box center [100, 118] width 24 height 5
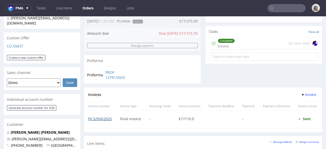
scroll to position [114, 0]
click at [291, 6] on input "text" at bounding box center [286, 8] width 38 height 8
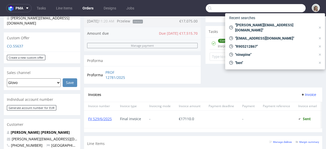
paste input "[PERSON_NAME][EMAIL_ADDRESS][DOMAIN_NAME]"
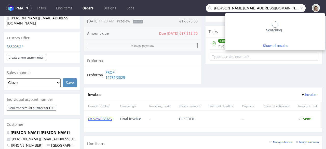
type input "[PERSON_NAME][EMAIL_ADDRESS][DOMAIN_NAME]"
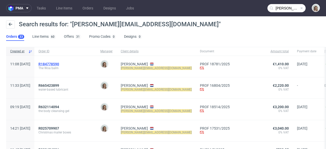
click at [59, 65] on span "R184778590" at bounding box center [48, 64] width 21 height 4
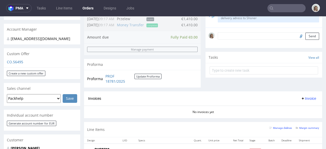
scroll to position [205, 0]
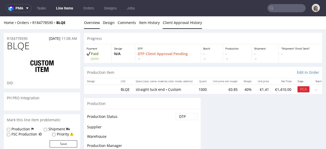
click at [174, 24] on link "Client Approval History" at bounding box center [182, 22] width 39 height 12
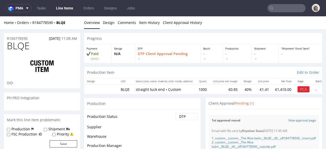
scroll to position [16, 0]
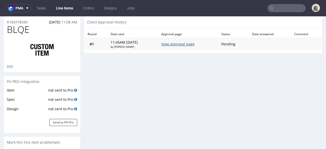
click at [180, 42] on link "View approval page" at bounding box center [177, 43] width 33 height 5
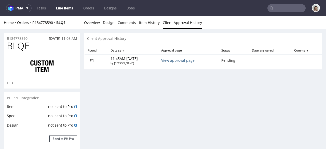
scroll to position [0, 0]
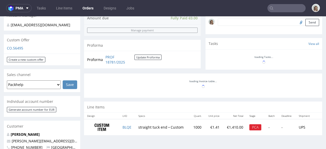
scroll to position [172, 0]
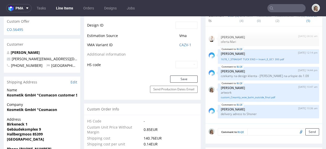
scroll to position [210, 0]
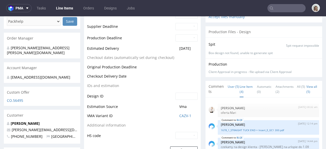
click at [240, 94] on li "Line Item (4)" at bounding box center [248, 89] width 17 height 10
click at [240, 97] on link "Line Item (4)" at bounding box center [246, 89] width 13 height 16
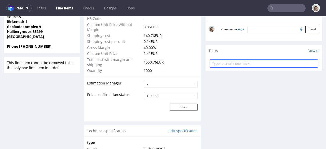
scroll to position [343, 0]
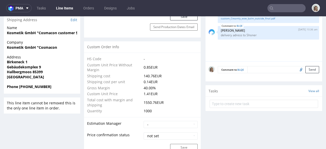
click at [248, 73] on textarea at bounding box center [283, 69] width 72 height 7
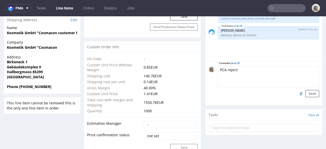
paste textarea "They changed some text/ Please see updated design attached"
type textarea "PCA reject: They changed some text/ Please see updated design attached"
click at [297, 96] on input "file" at bounding box center [300, 93] width 7 height 7
type input "C:\fakepath\custom_Creamly_woe_balm_outside_final (2).pdf"
click at [268, 84] on textarea "PCA reject: They changed some text/ Please see updated design attached" at bounding box center [268, 77] width 101 height 22
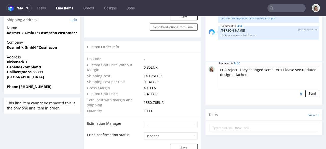
type textarea "PCA reject: They changed some text/ Please see updated design attached"
click at [307, 97] on button "Send" at bounding box center [312, 93] width 14 height 7
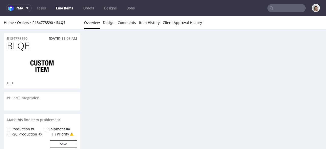
scroll to position [0, 0]
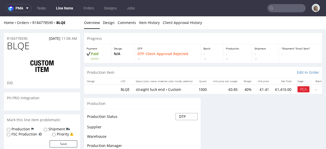
click at [181, 117] on select "Waiting for Artwork Waiting for Diecut Waiting for Mockup Waiting for DTP Waiti…" at bounding box center [186, 116] width 22 height 7
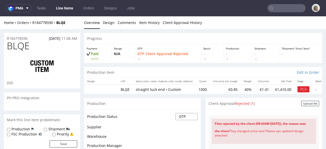
scroll to position [23, 0]
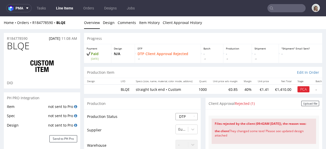
select select "back_for_dtp"
click at [175, 113] on select "Waiting for Artwork Waiting for Diecut Waiting for Mockup Waiting for DTP Waiti…" at bounding box center [186, 116] width 22 height 7
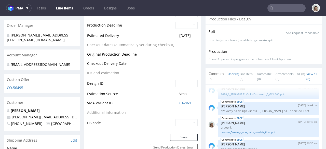
scroll to position [293, 0]
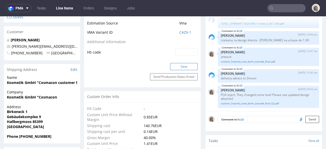
click at [180, 68] on button "Save" at bounding box center [183, 66] width 27 height 7
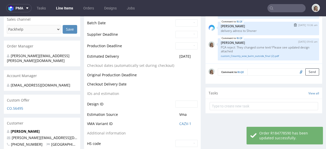
scroll to position [202, 0]
click at [249, 72] on textarea at bounding box center [283, 71] width 72 height 7
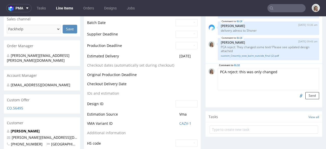
paste textarea
type textarea "PCA reject: this was only changed"
click at [297, 96] on input "file" at bounding box center [300, 95] width 7 height 7
type input "C:\fakepath\Screenshot [DATE] 09.44.28.png"
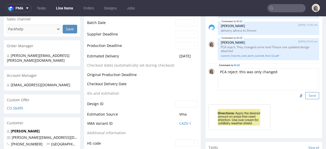
click at [305, 93] on button "Send" at bounding box center [312, 95] width 14 height 7
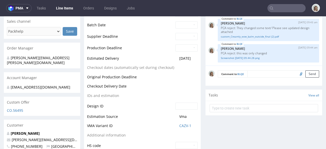
scroll to position [122, 0]
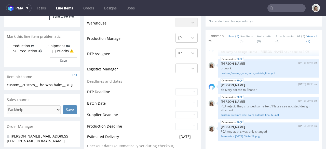
click at [287, 6] on input "text" at bounding box center [286, 8] width 38 height 8
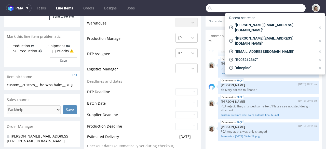
paste input "[URL][DOMAIN_NAME]"
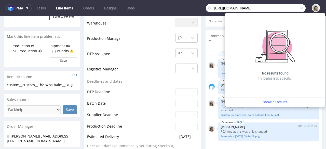
drag, startPoint x: 221, startPoint y: 7, endPoint x: 202, endPoint y: 8, distance: 18.6
click at [206, 8] on input "[URL][DOMAIN_NAME]" at bounding box center [256, 8] width 100 height 8
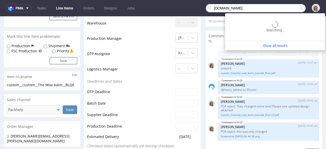
type input "[DOMAIN_NAME]"
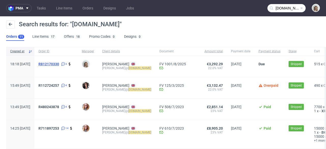
click at [59, 64] on span "R812170330" at bounding box center [48, 64] width 21 height 4
